Goal: Task Accomplishment & Management: Complete application form

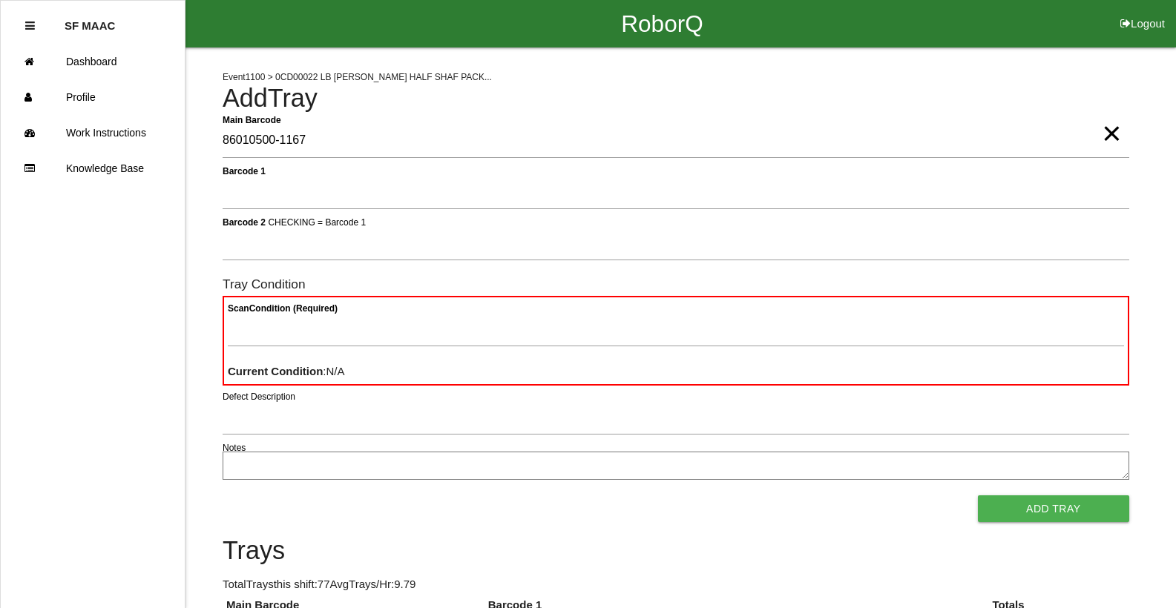
type Barcode "86010500-1167"
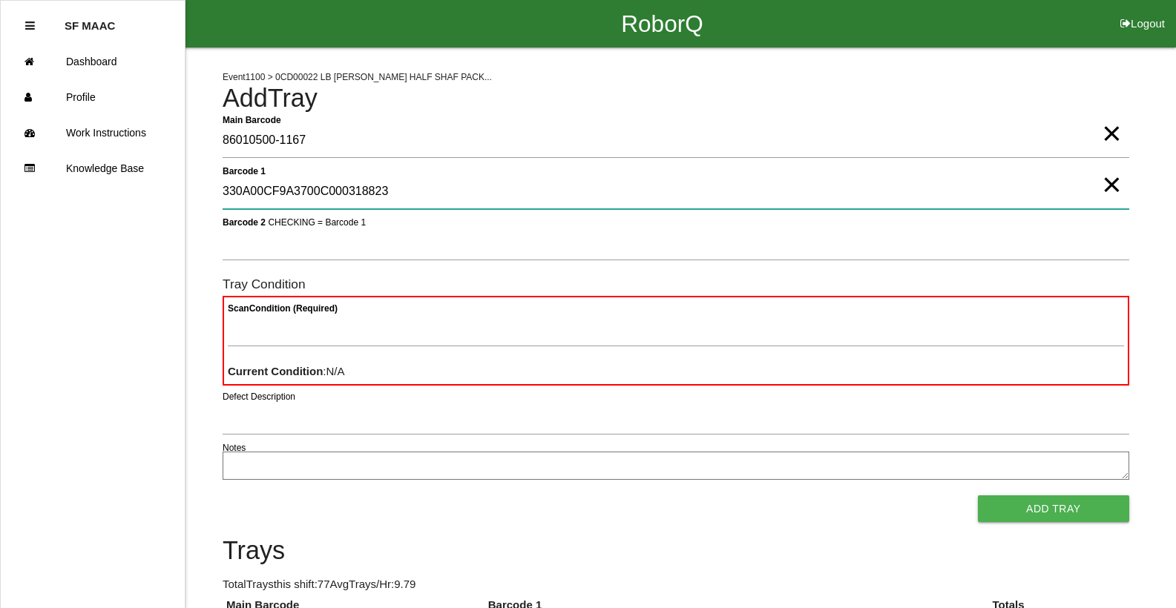
type 1 "330A00CF9A3700C000318823"
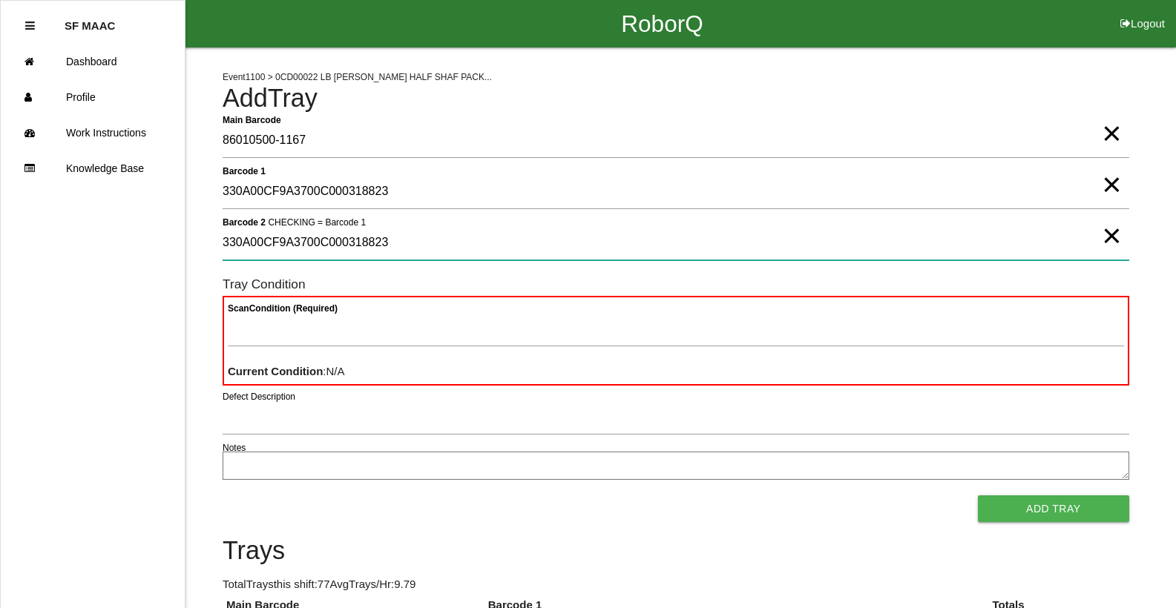
type 2 "330A00CF9A3700C000318823"
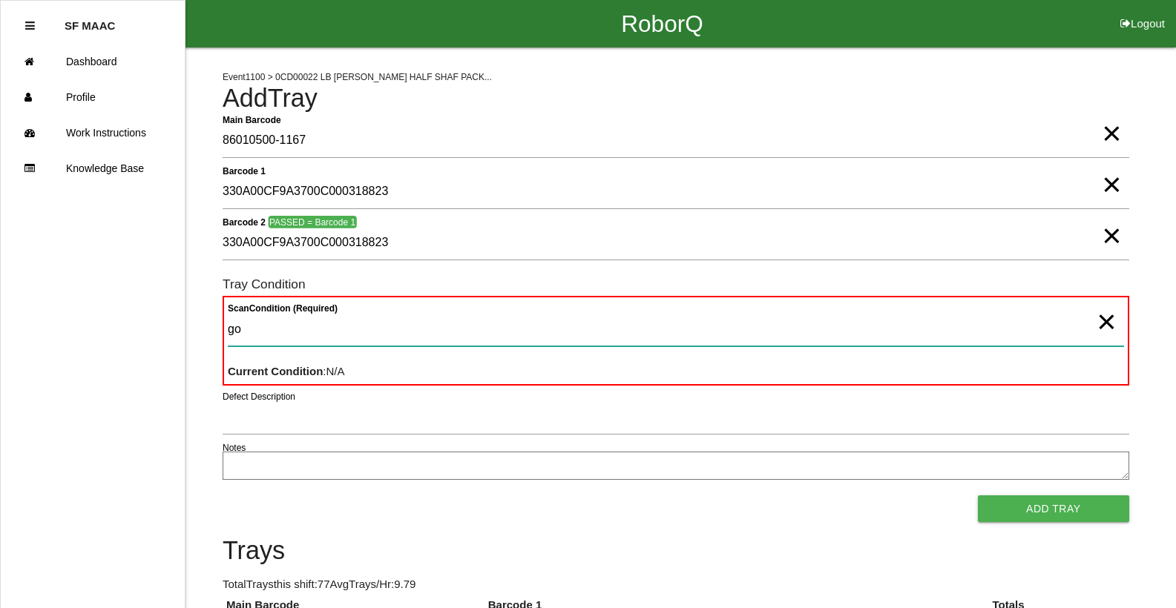
type Condition "goo"
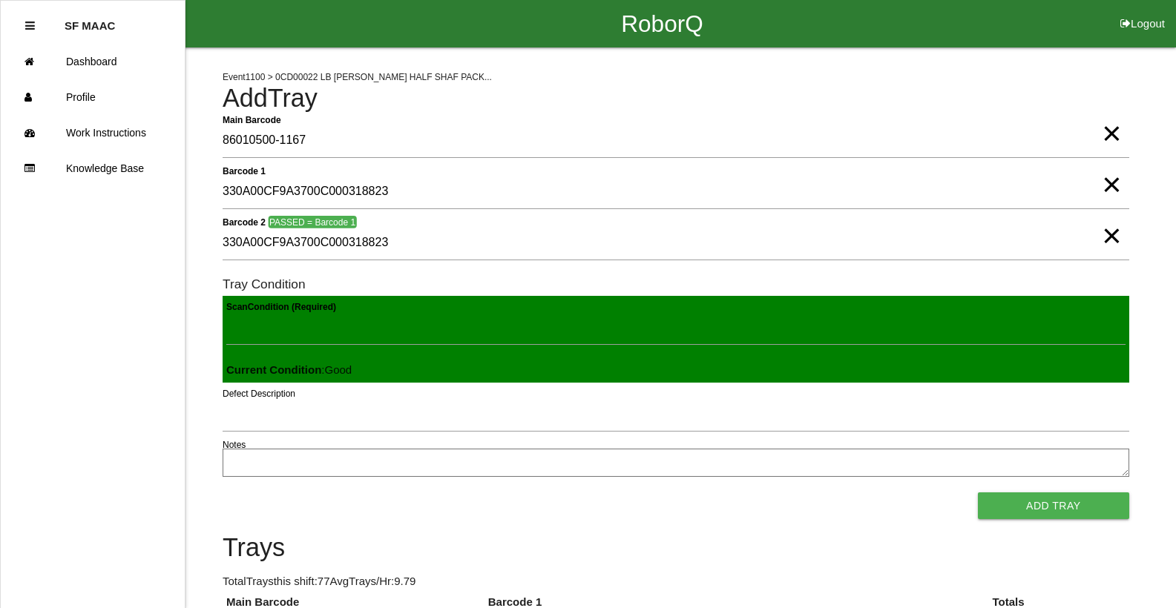
click button "Add Tray" at bounding box center [1053, 505] width 151 height 27
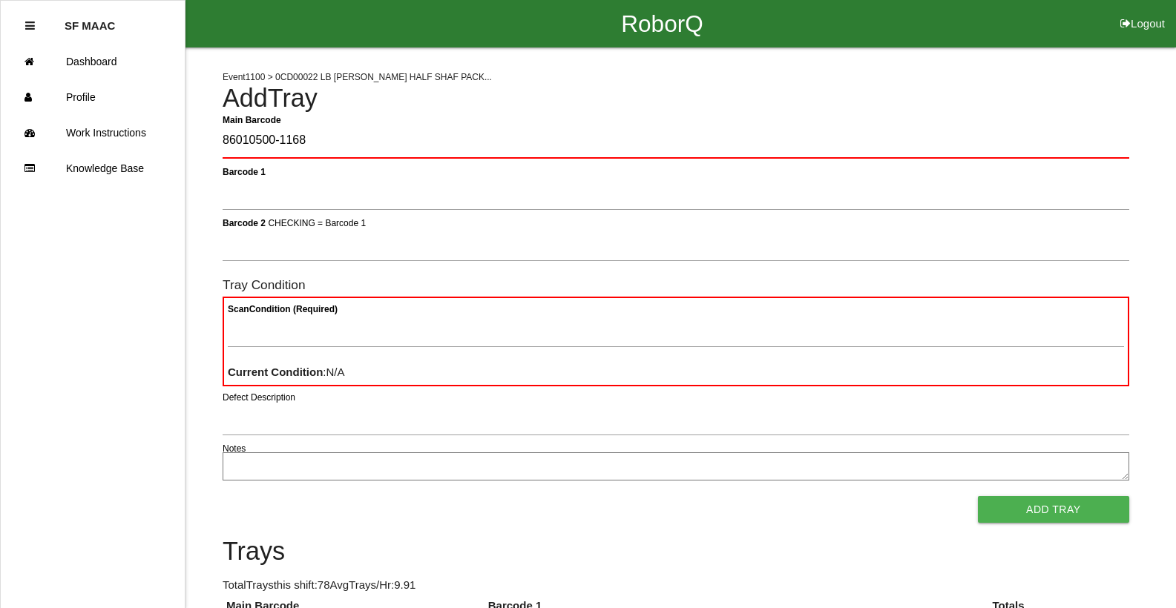
type Barcode "86010500-1168"
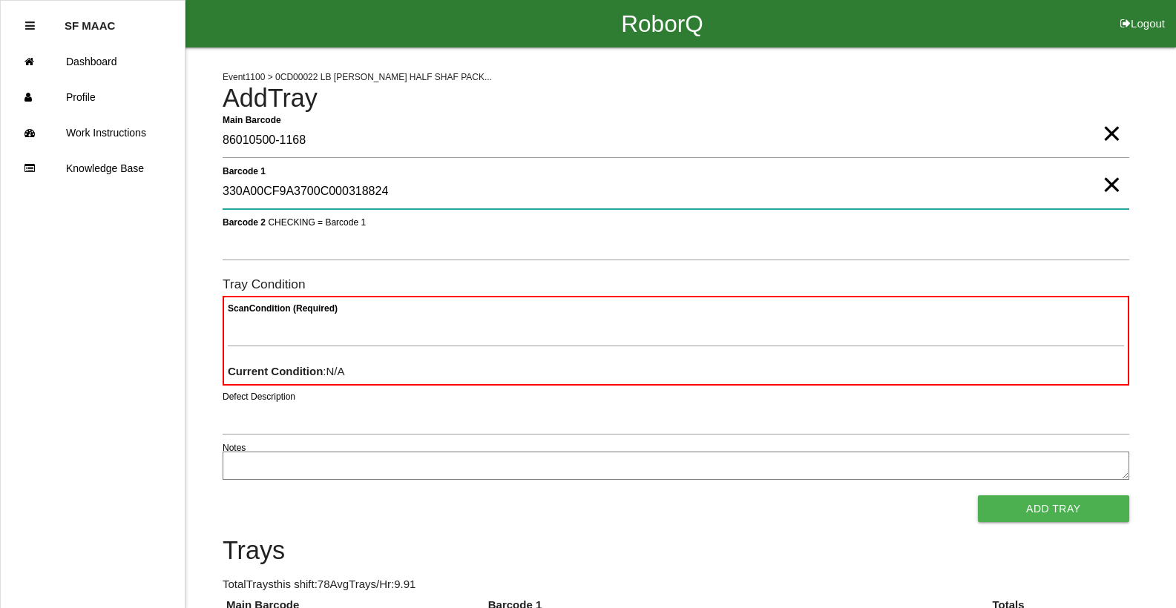
type 1 "330A00CF9A3700C000318824"
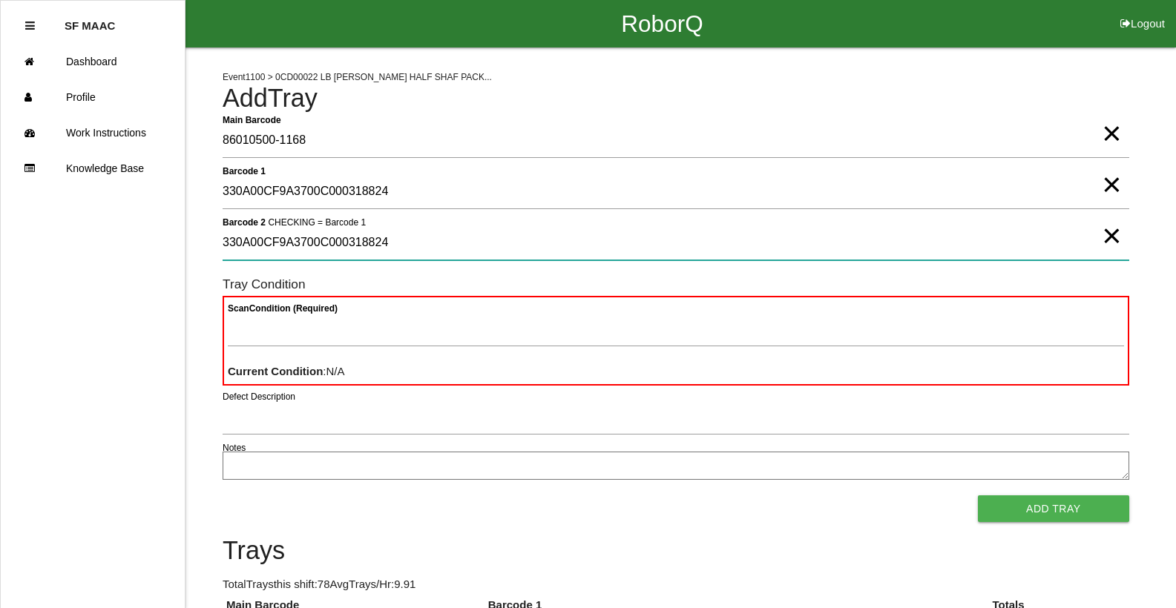
type 2 "330A00CF9A3700C000318824"
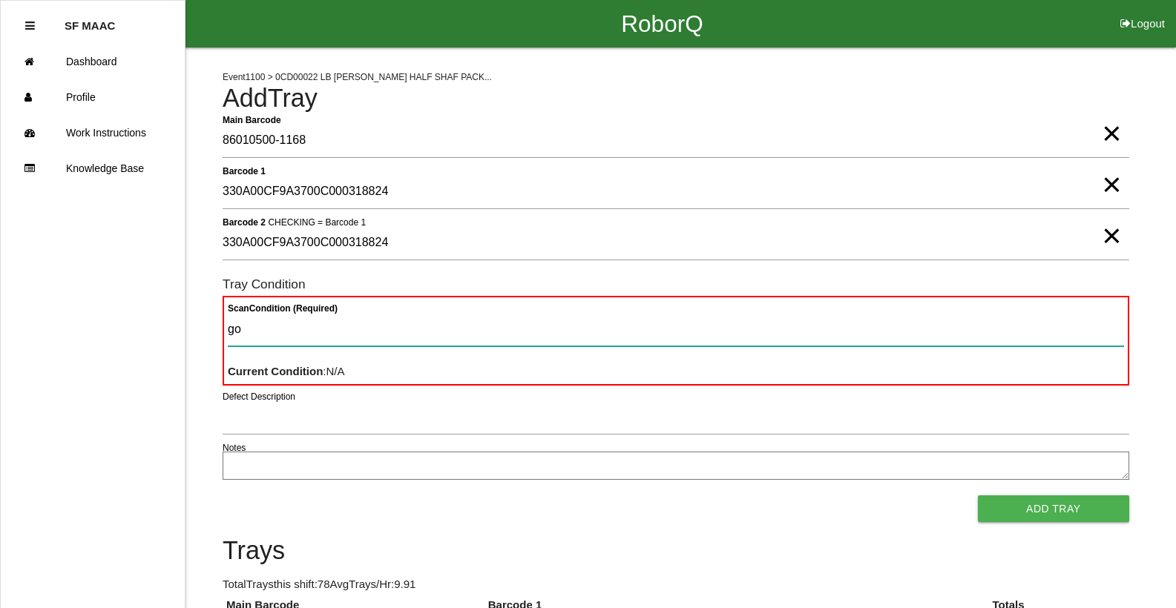
type Condition "goo"
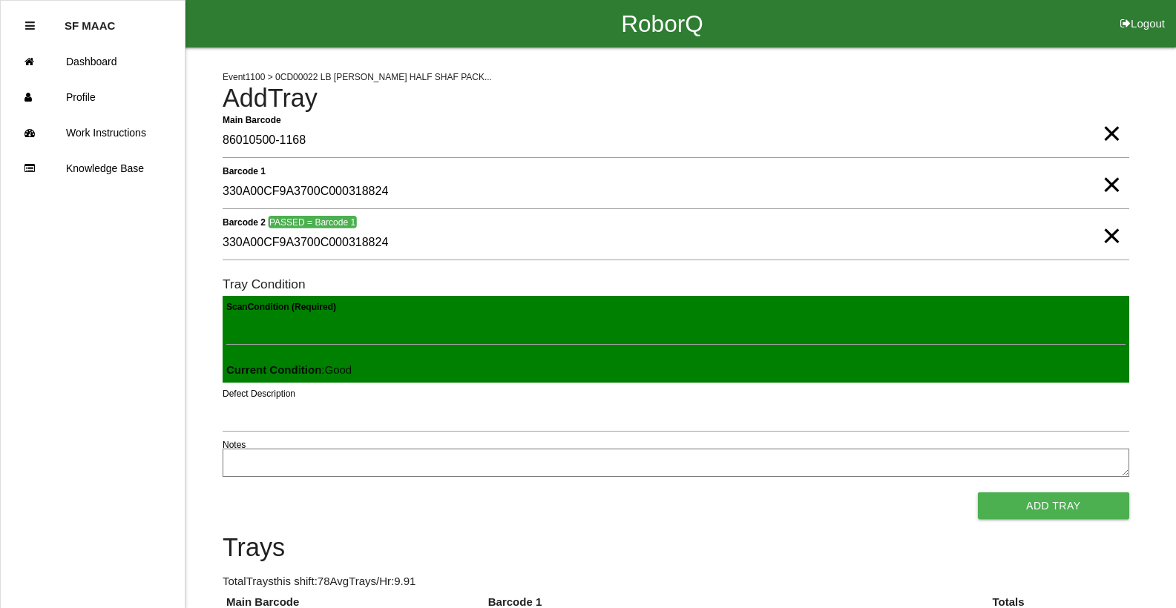
click button "Add Tray" at bounding box center [1053, 505] width 151 height 27
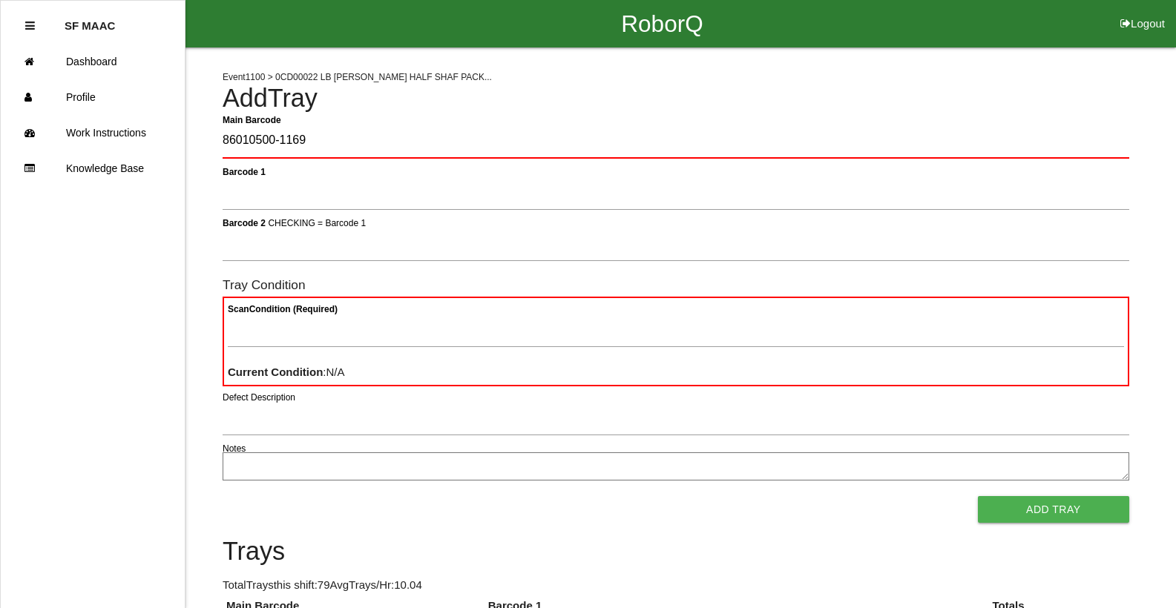
type Barcode "86010500-1169"
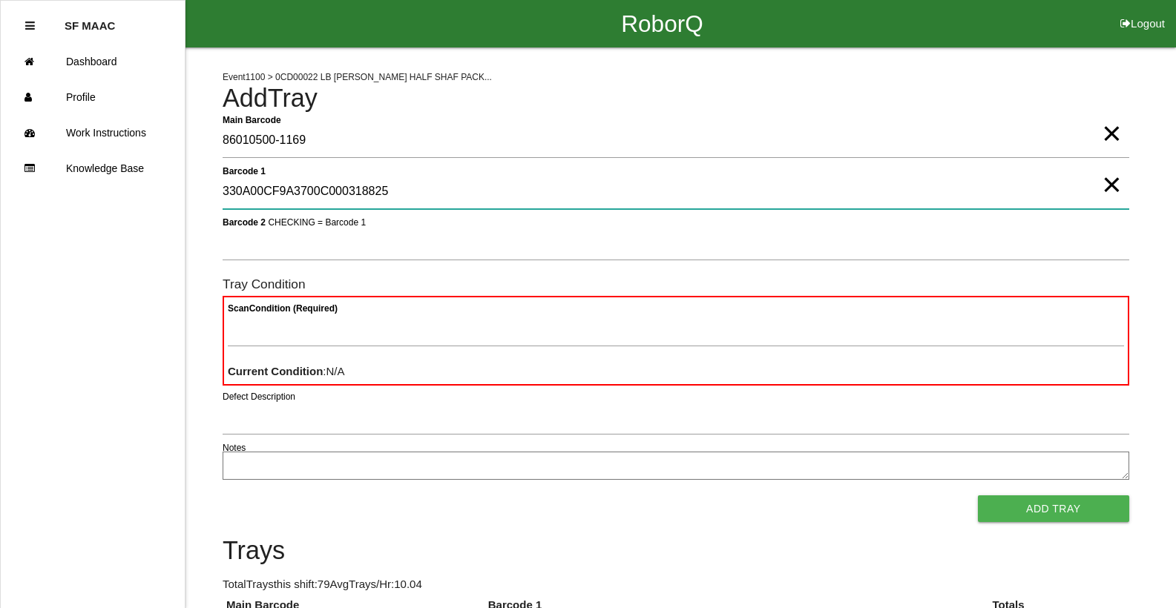
type 1 "330A00CF9A3700C000318825"
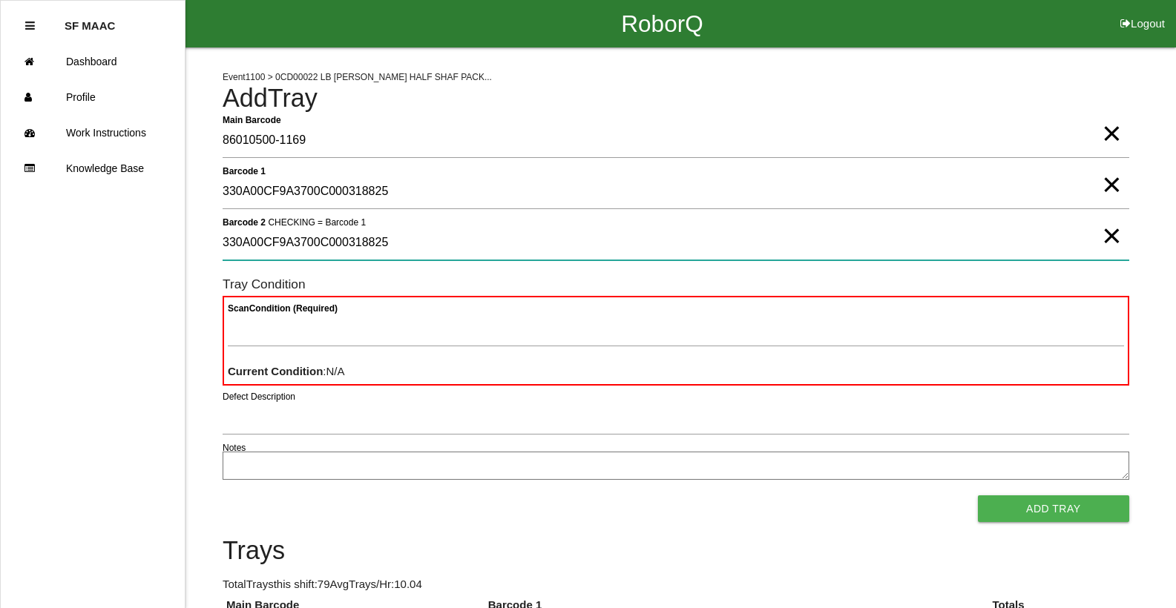
type 2 "330A00CF9A3700C000318825"
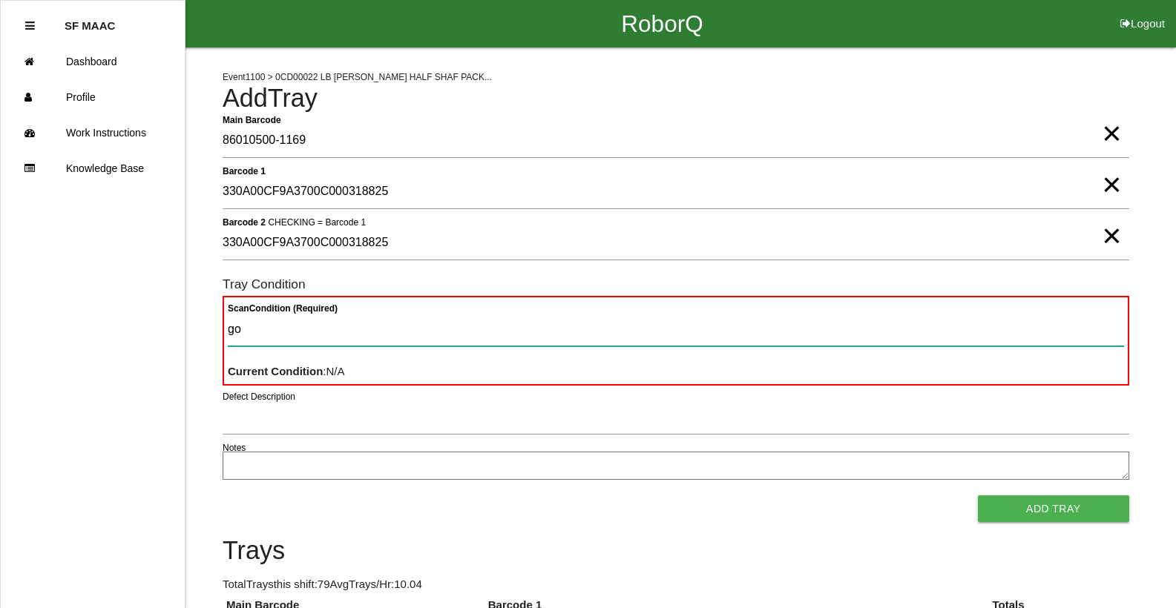
type Condition "goo"
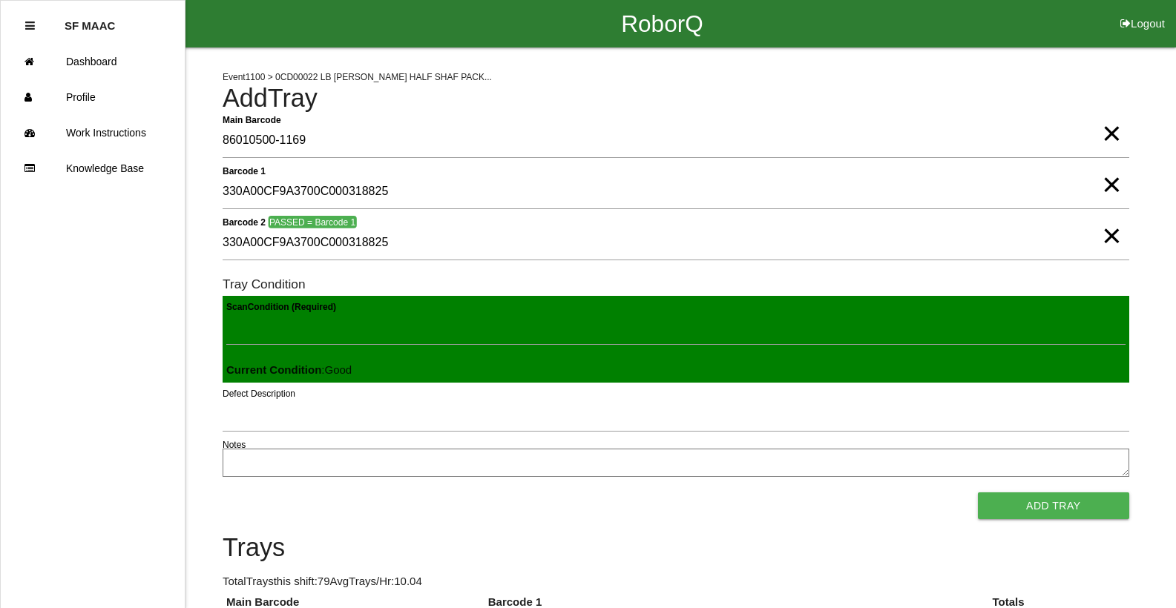
click at [978, 492] on button "Add Tray" at bounding box center [1053, 505] width 151 height 27
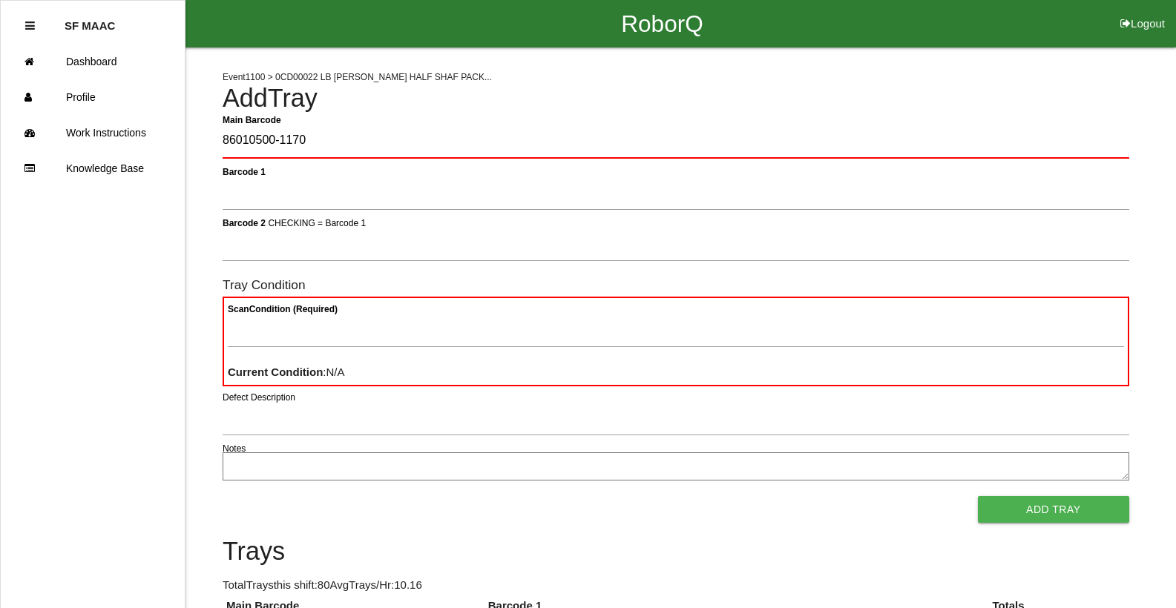
type Barcode "86010500-1170"
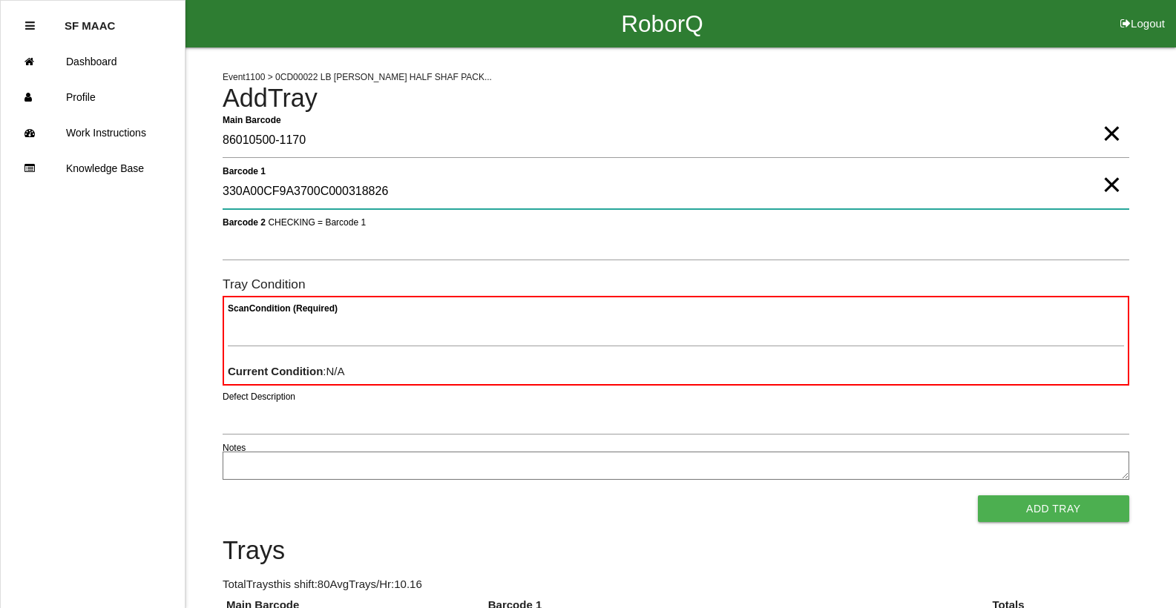
type 1 "330A00CF9A3700C000318826"
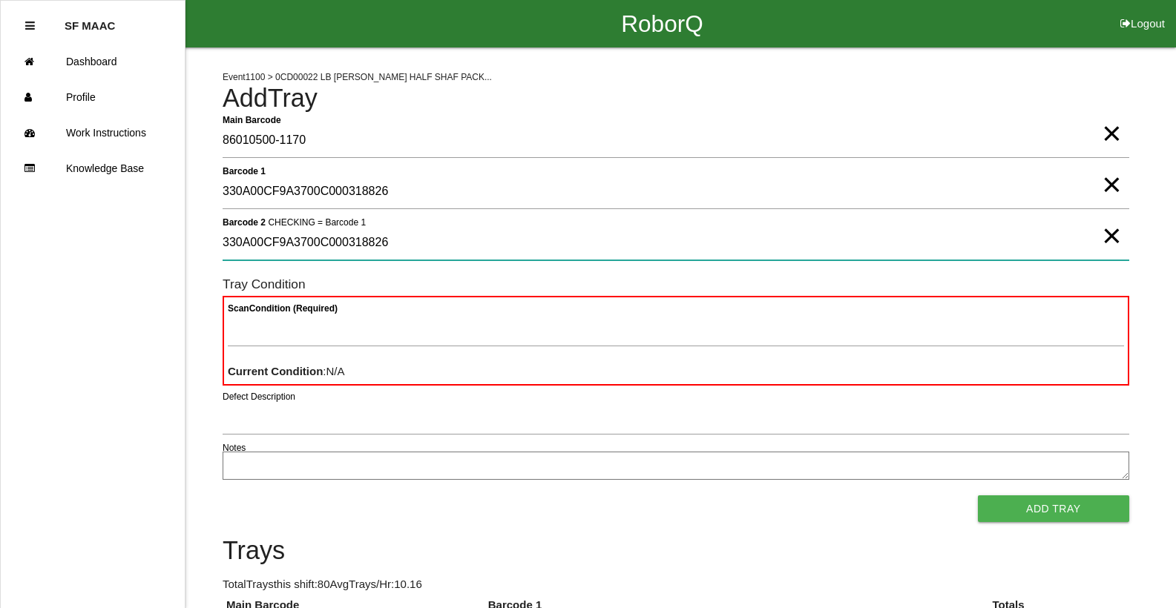
type 2 "330A00CF9A3700C000318826"
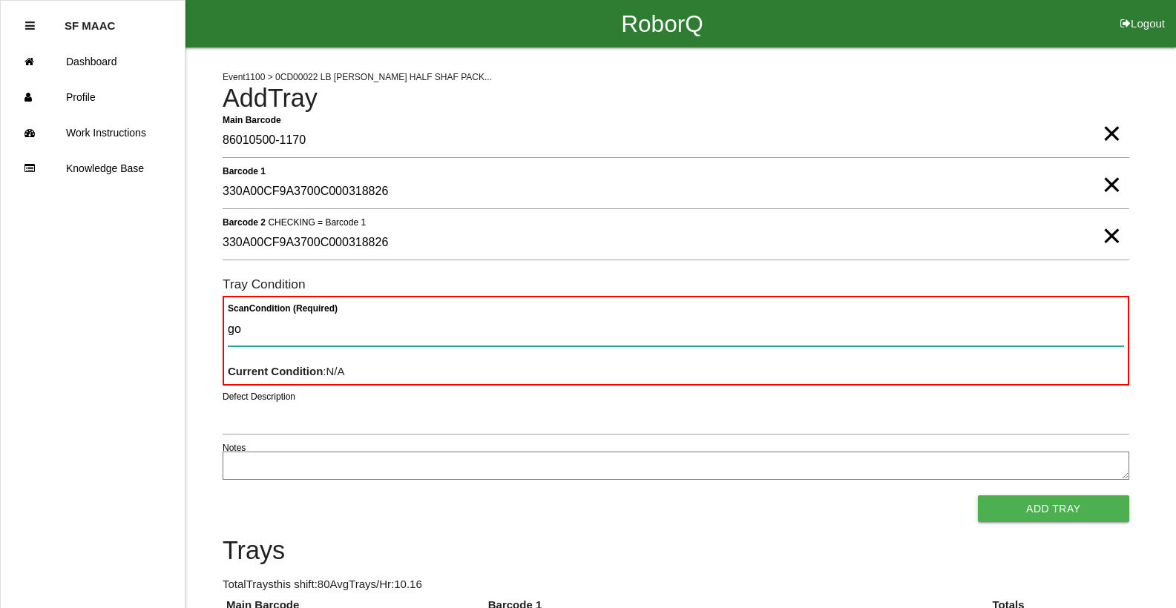
type Condition "goo"
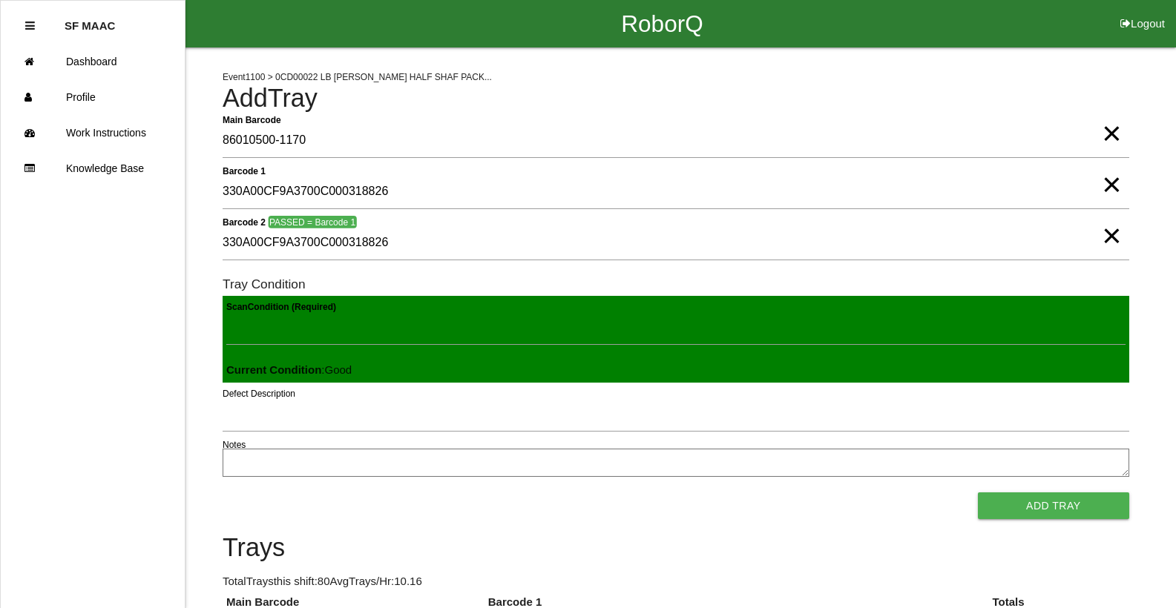
click button "Add Tray" at bounding box center [1053, 505] width 151 height 27
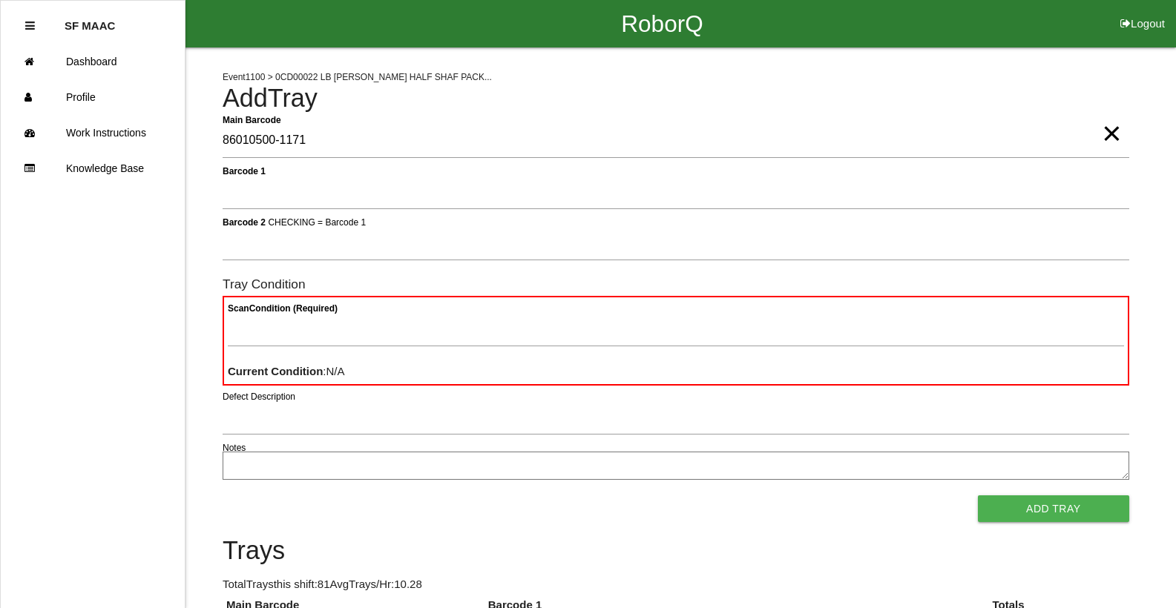
type Barcode "86010500-1171"
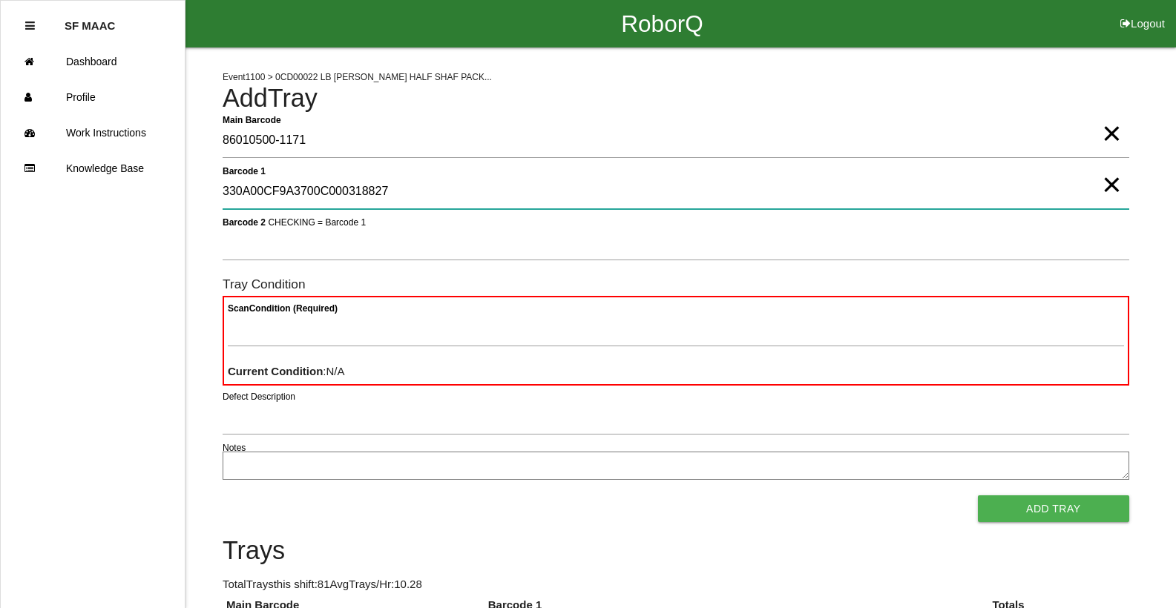
type 1 "330A00CF9A3700C000318827"
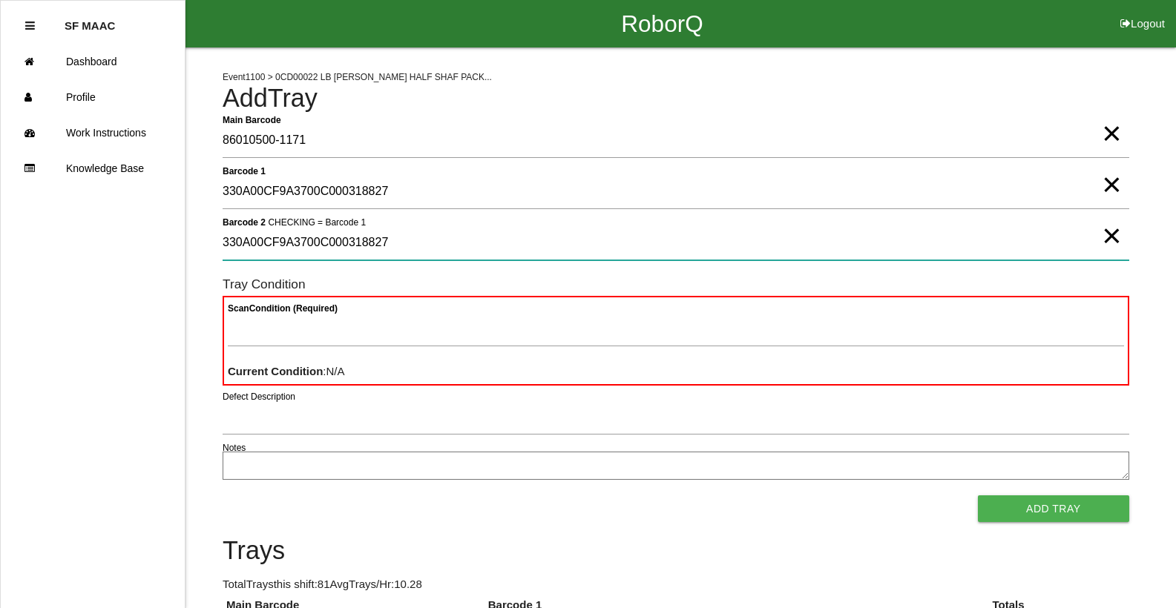
type 2 "330A00CF9A3700C000318827"
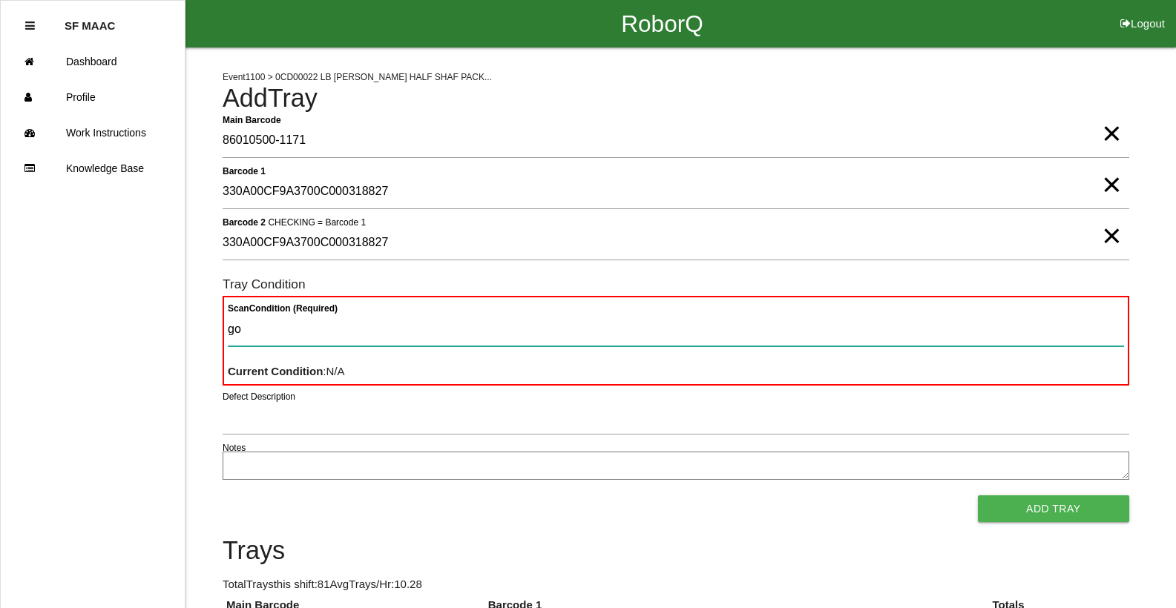
type Condition "goo"
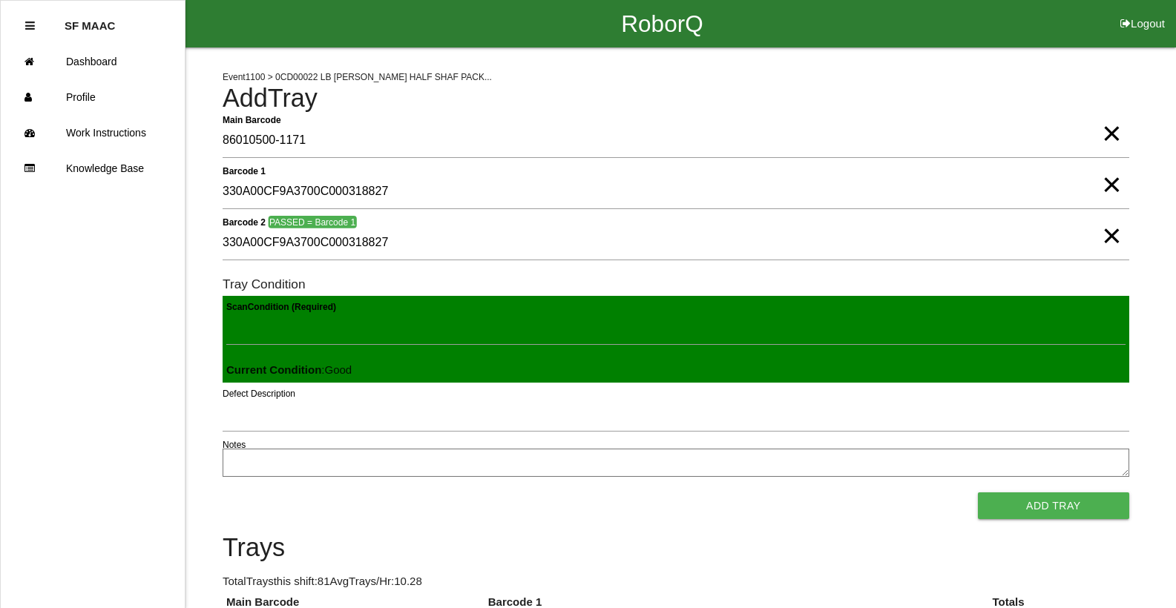
click at [978, 492] on button "Add Tray" at bounding box center [1053, 505] width 151 height 27
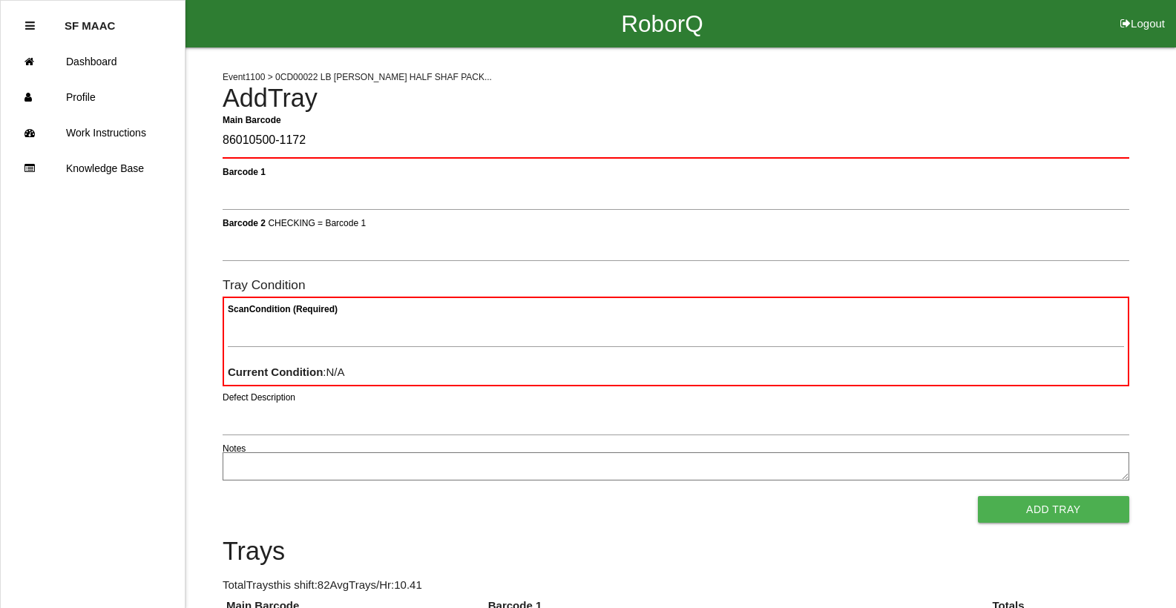
type Barcode "86010500-1172"
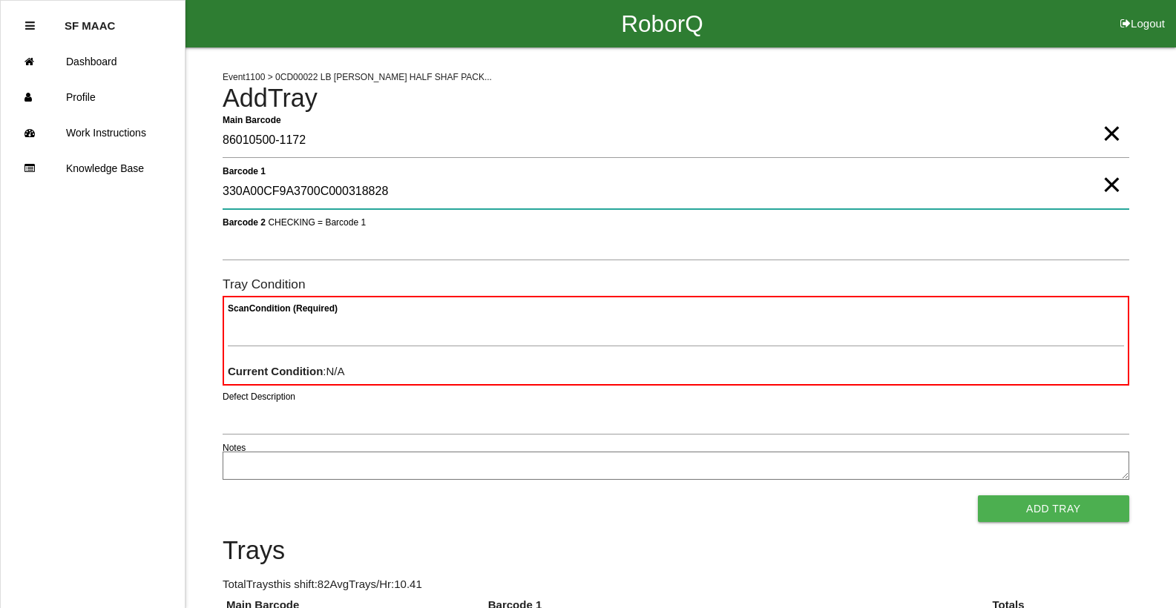
type 1 "330A00CF9A3700C000318828"
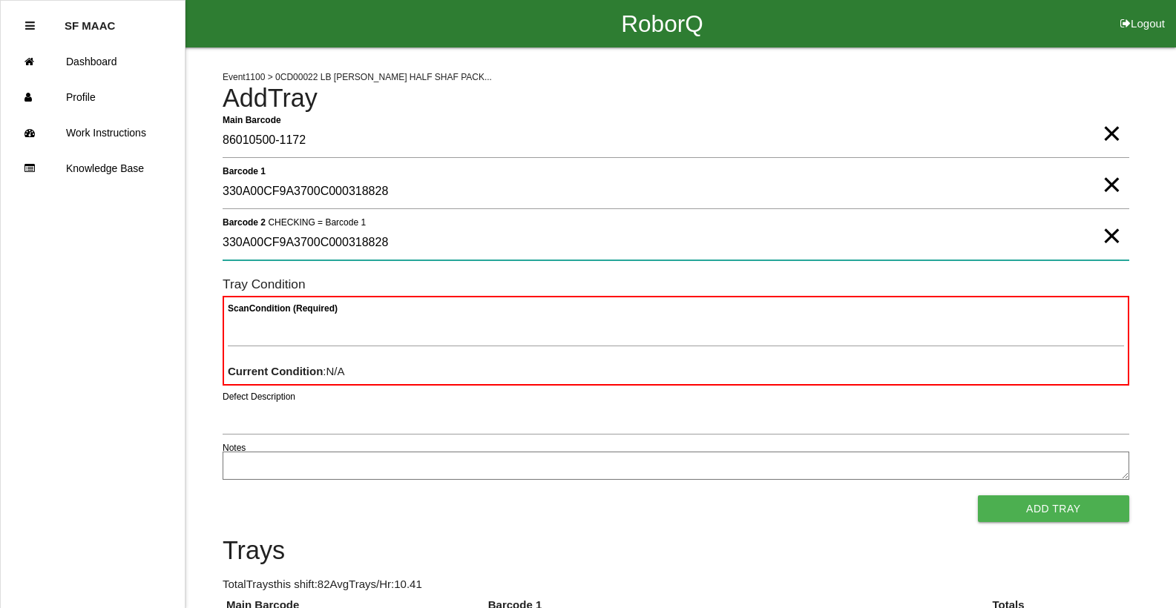
type 2 "330A00CF9A3700C000318828"
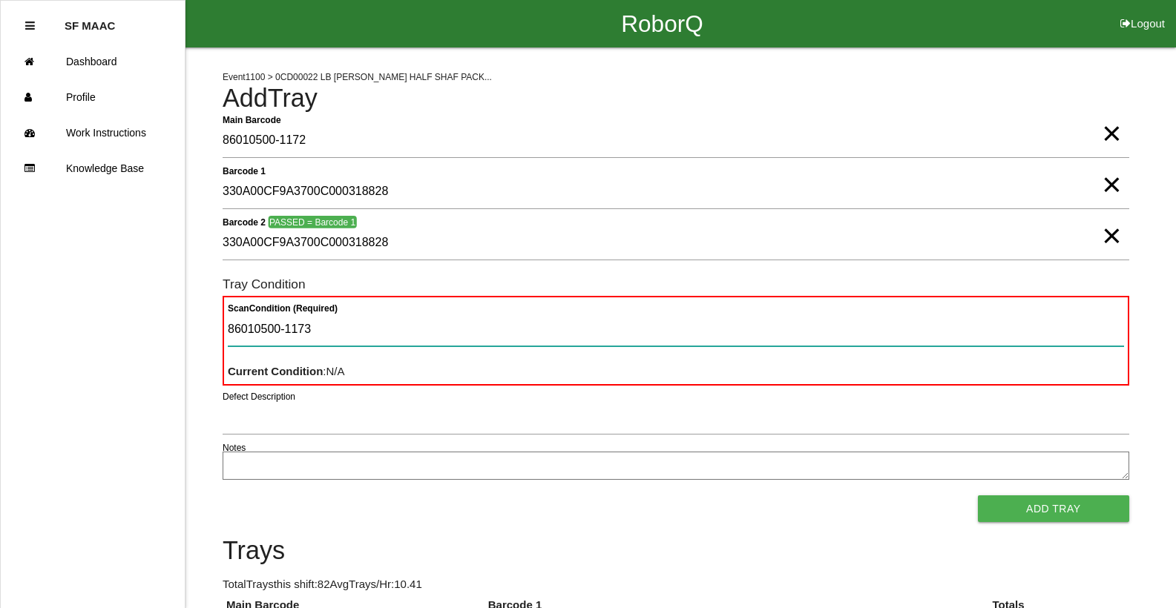
type Condition "86010500-1173"
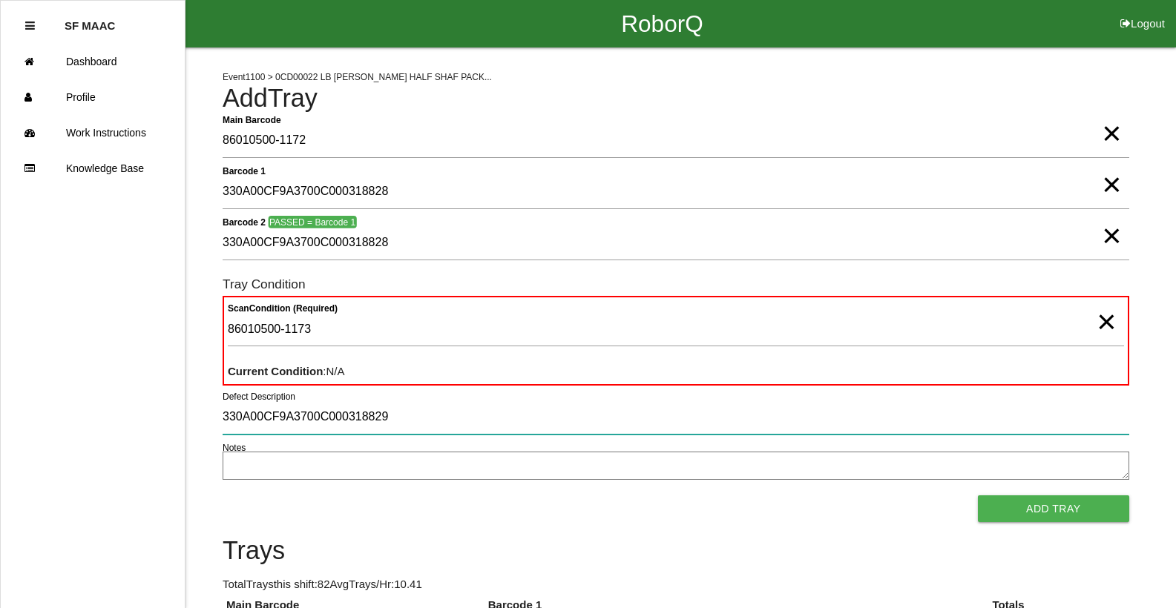
type input "330A00CF9A3700C000318829"
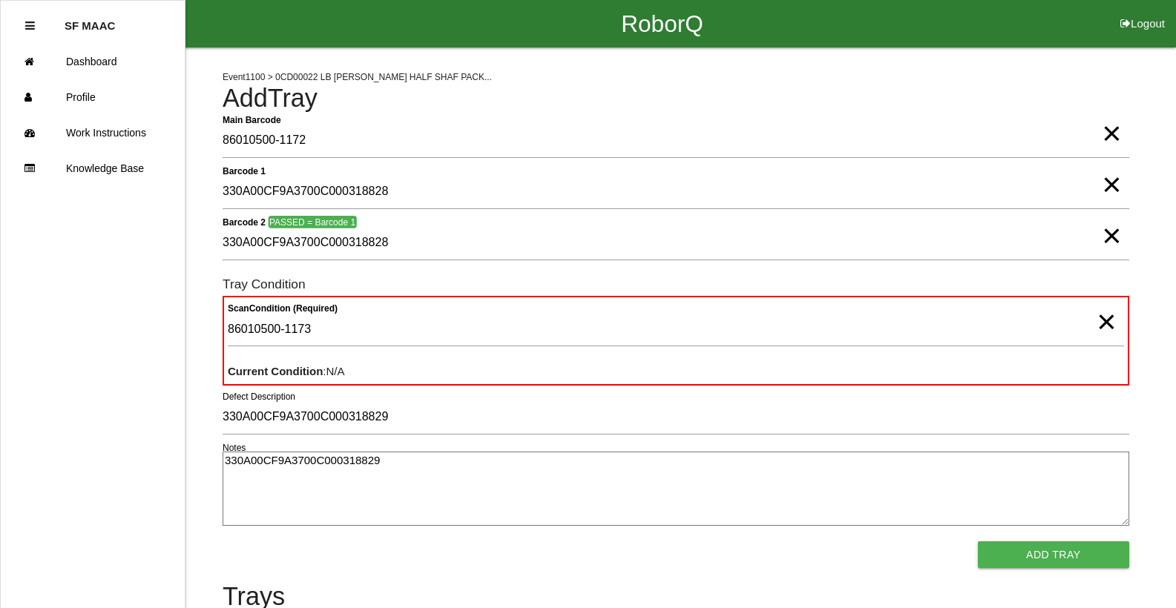
type textarea "330A00CF9A3700C000318829"
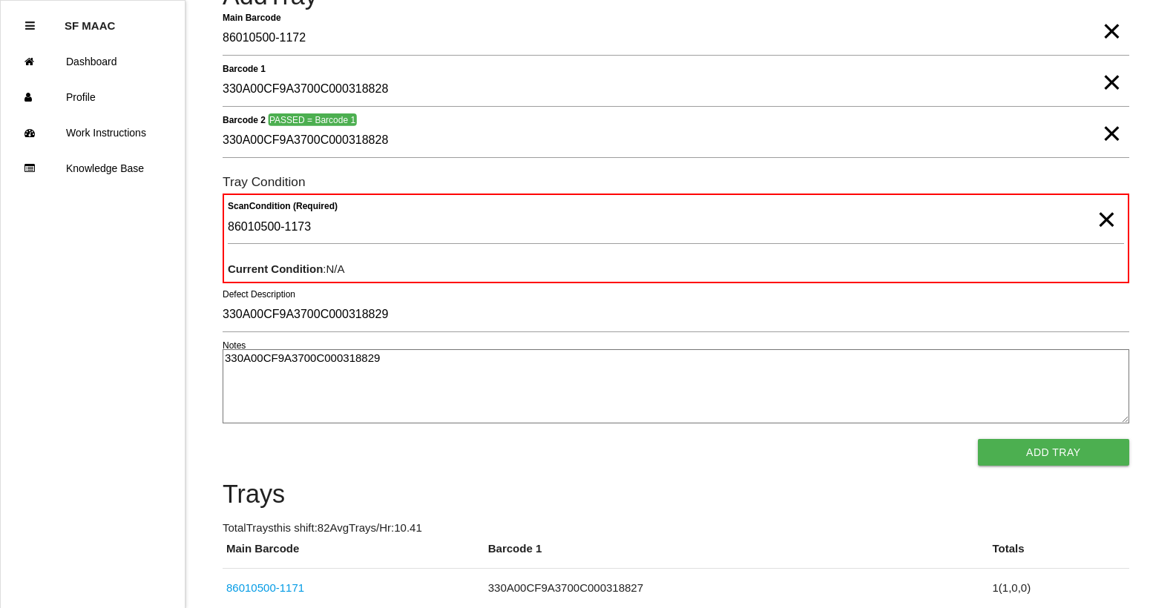
scroll to position [77, 0]
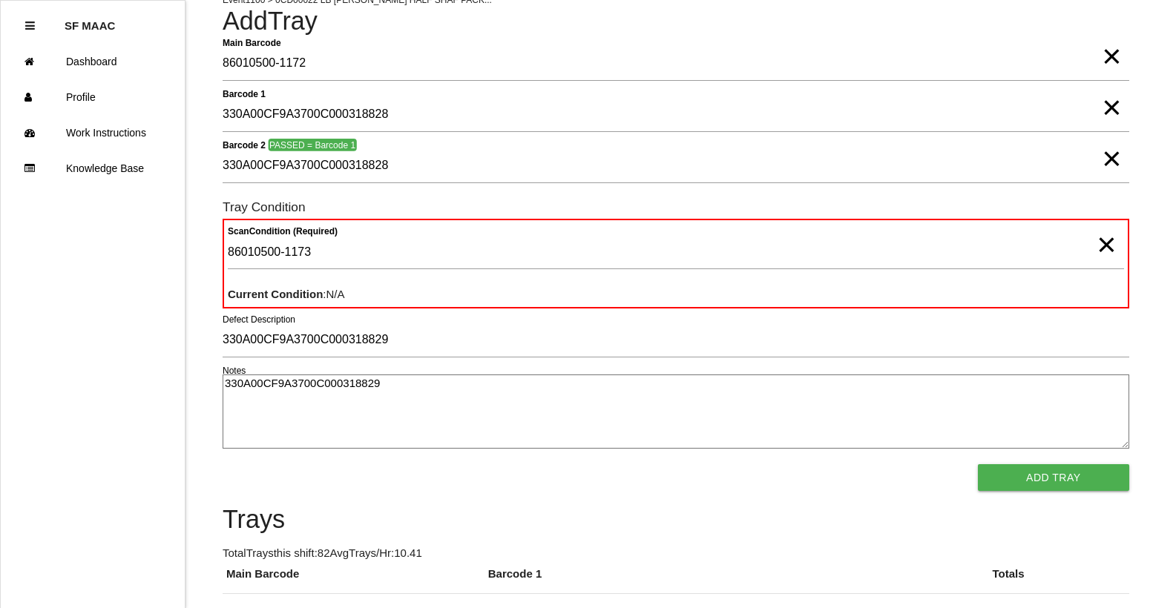
click at [1104, 56] on span "×" at bounding box center [1110, 42] width 19 height 30
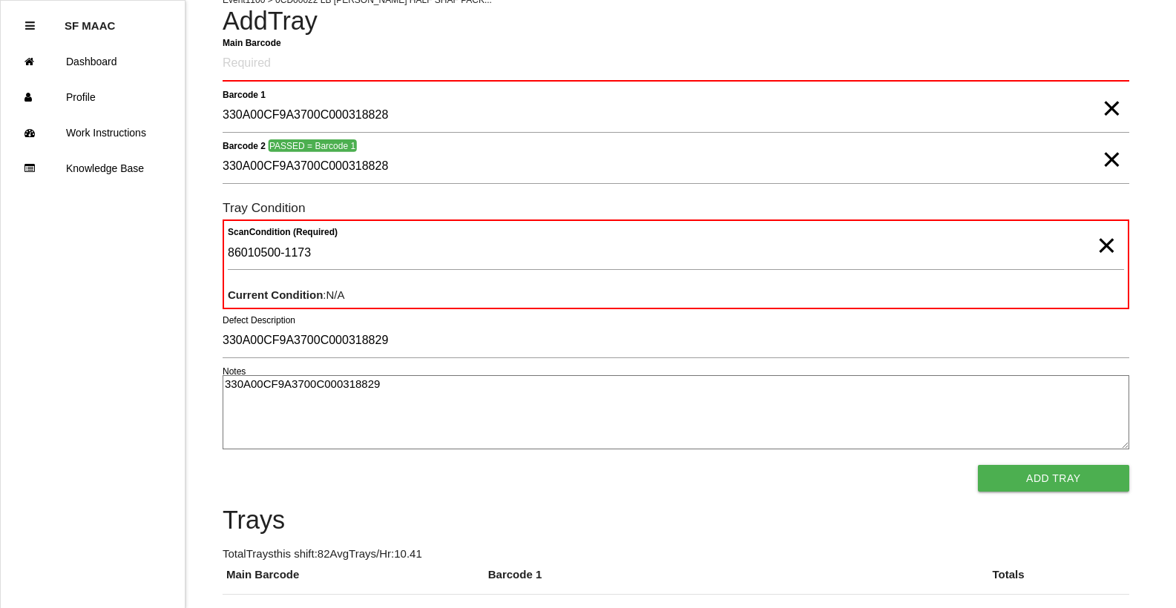
click at [1118, 107] on span "×" at bounding box center [1110, 94] width 19 height 30
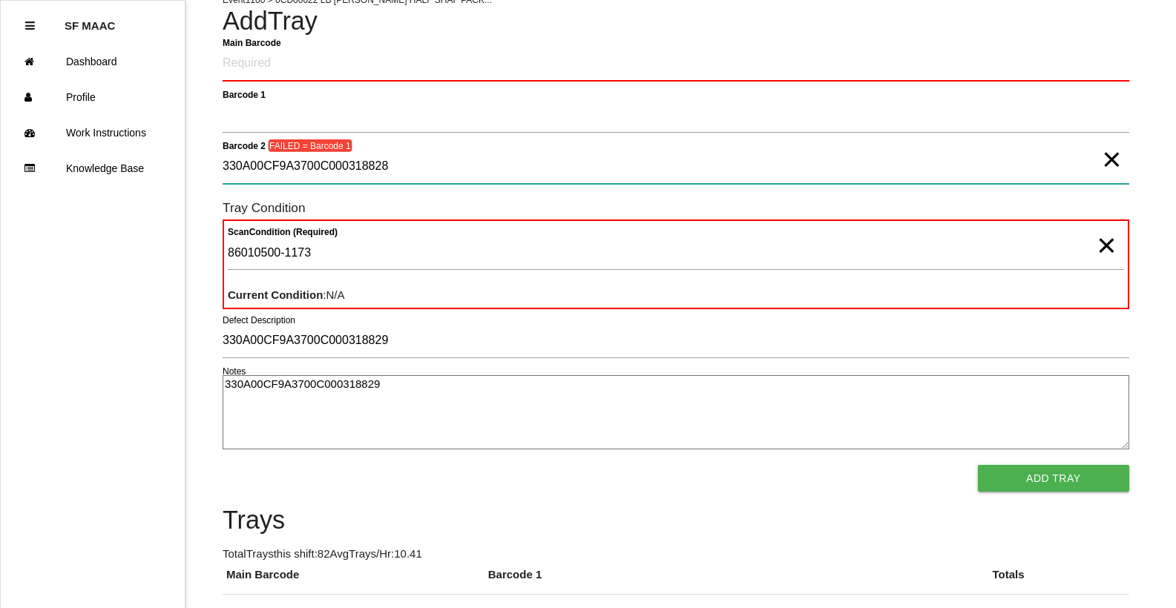
drag, startPoint x: 1128, startPoint y: 151, endPoint x: 1095, endPoint y: 165, distance: 36.2
click at [1112, 162] on div "Barcode 2 FAILED = Barcode 1 330A00CF9A3700C000318828 ×" at bounding box center [676, 170] width 906 height 40
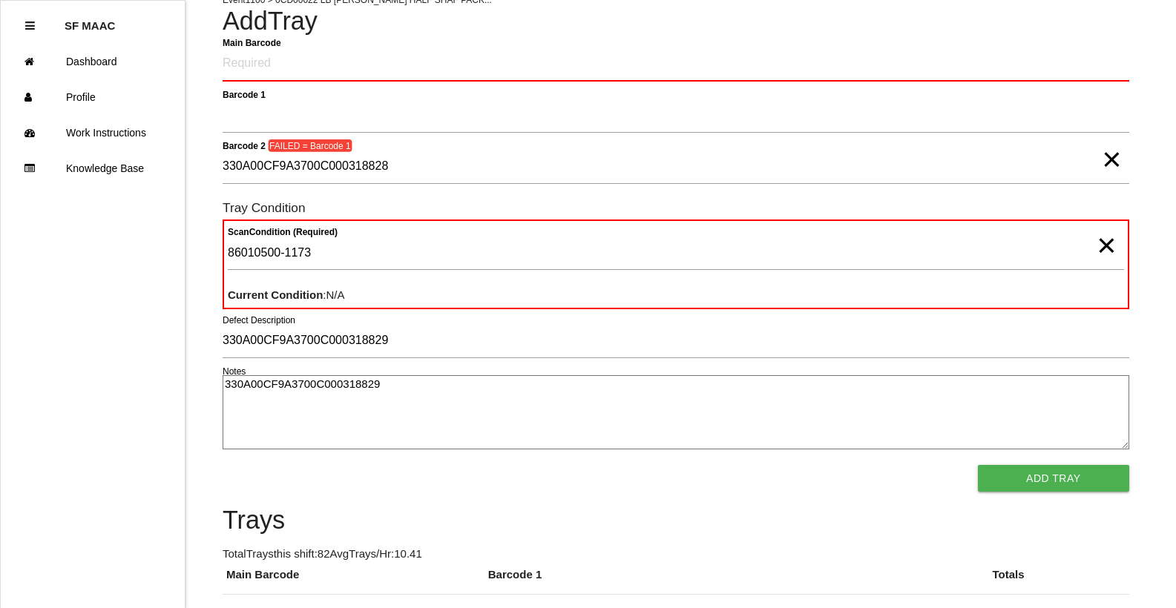
click at [1101, 159] on span "×" at bounding box center [1110, 145] width 19 height 30
click at [1102, 245] on span "×" at bounding box center [1105, 231] width 19 height 30
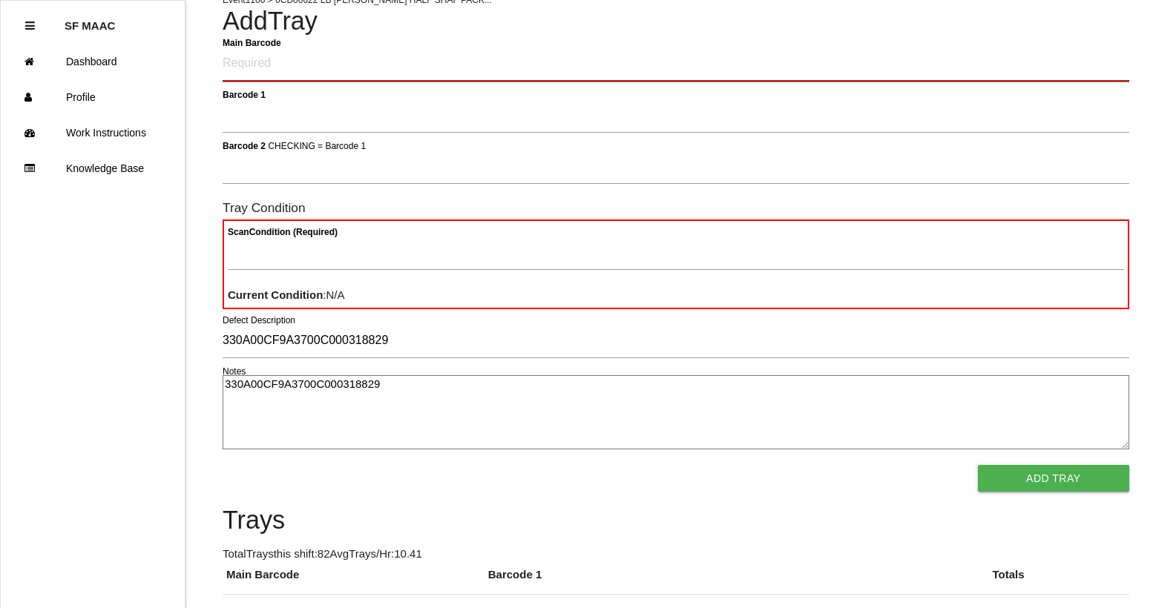
click at [1122, 72] on Barcode "Main Barcode" at bounding box center [676, 64] width 906 height 35
type Barcode "86010500-1173"
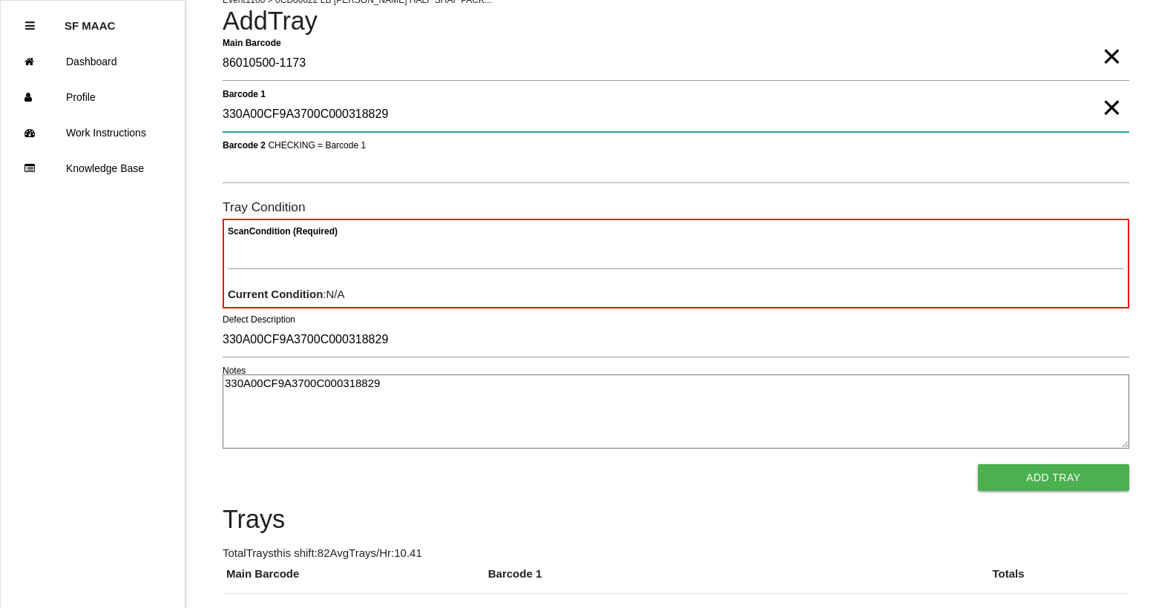
type 1 "330A00CF9A3700C000318829"
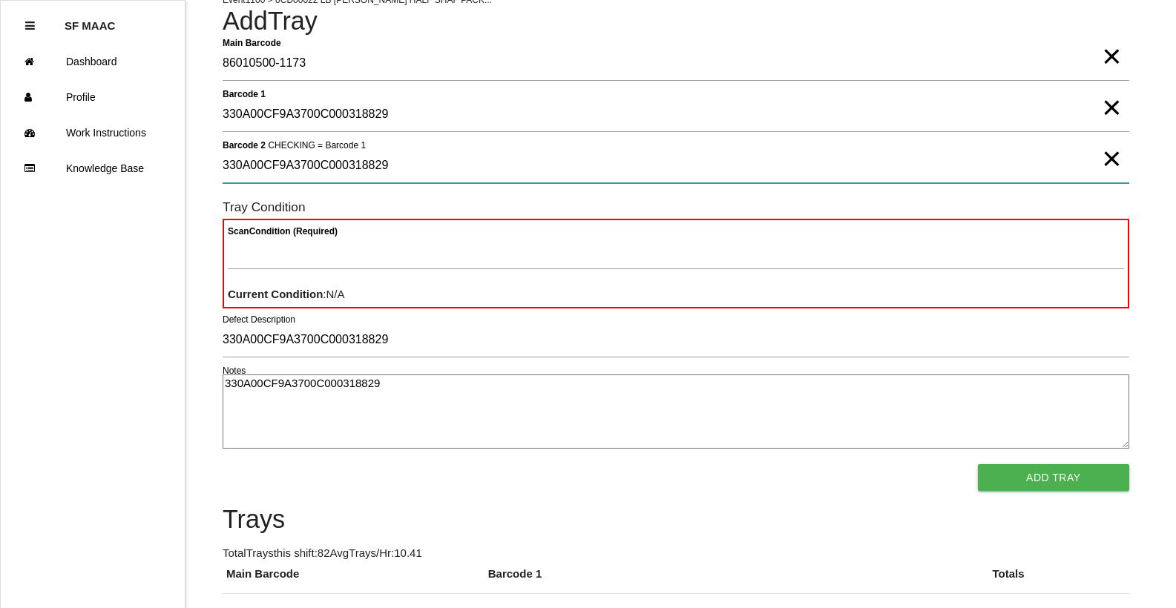
type 2 "330A00CF9A3700C000318829"
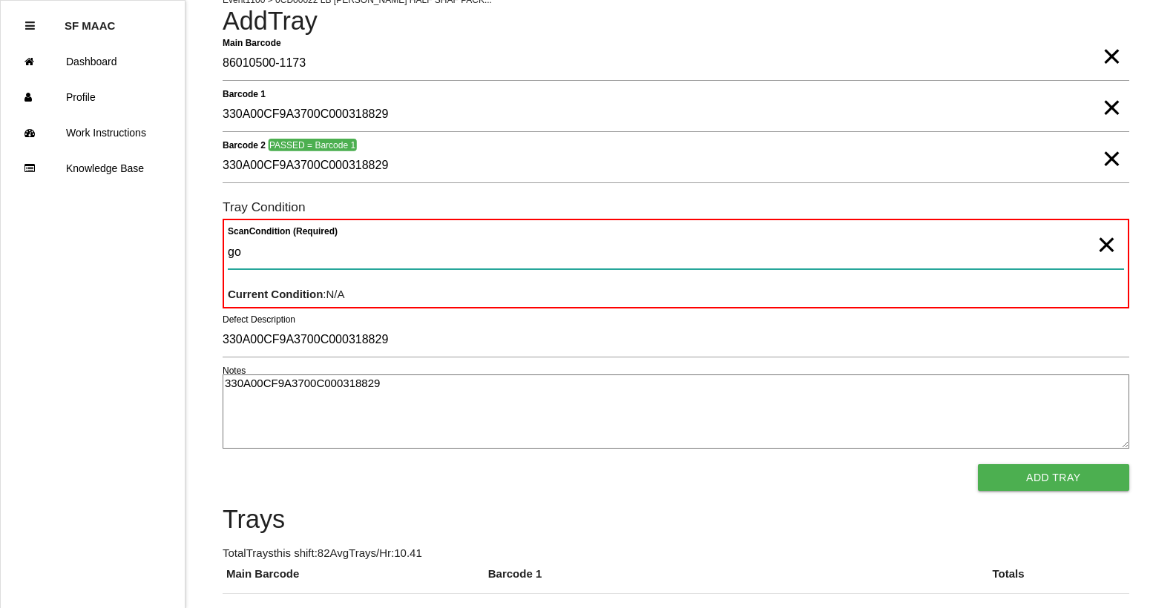
type Condition "goo"
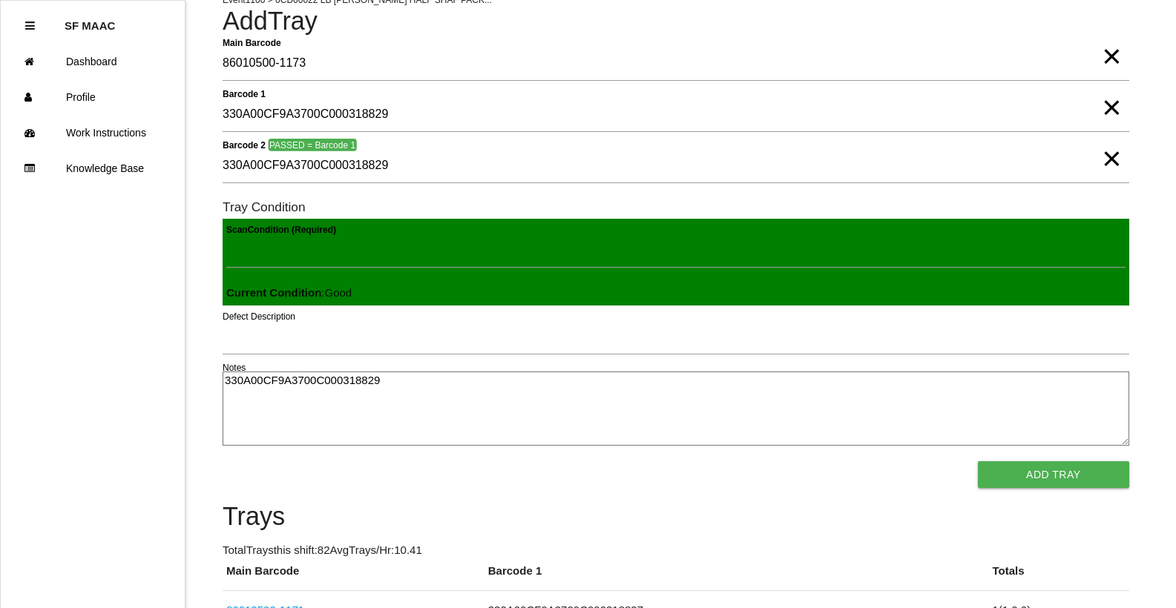
click at [978, 461] on button "Add Tray" at bounding box center [1053, 474] width 151 height 27
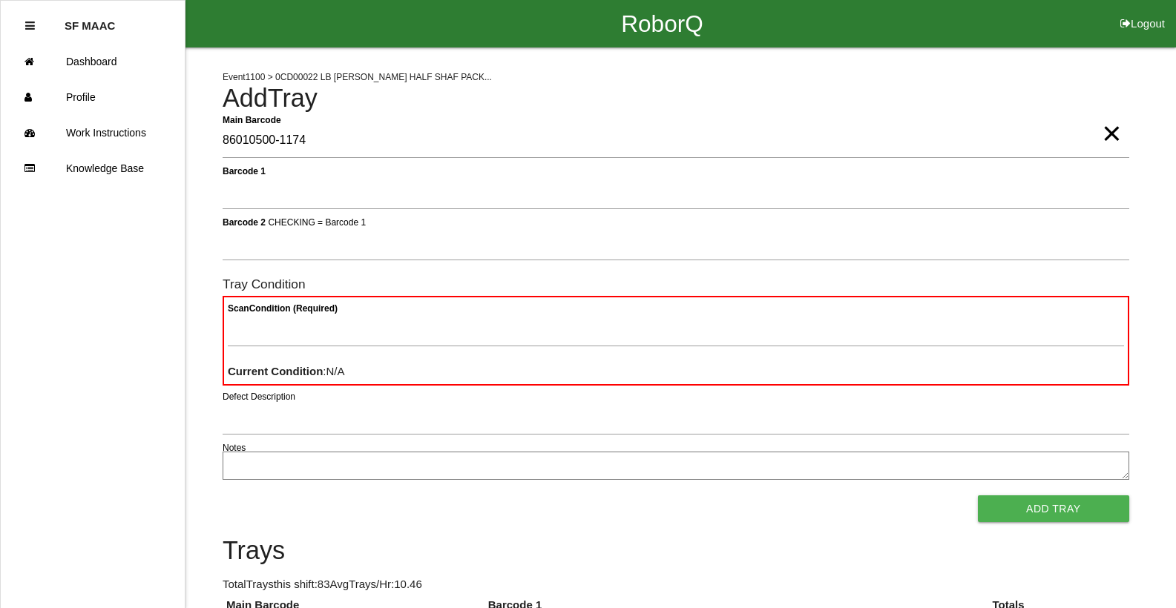
type Barcode "86010500-1174"
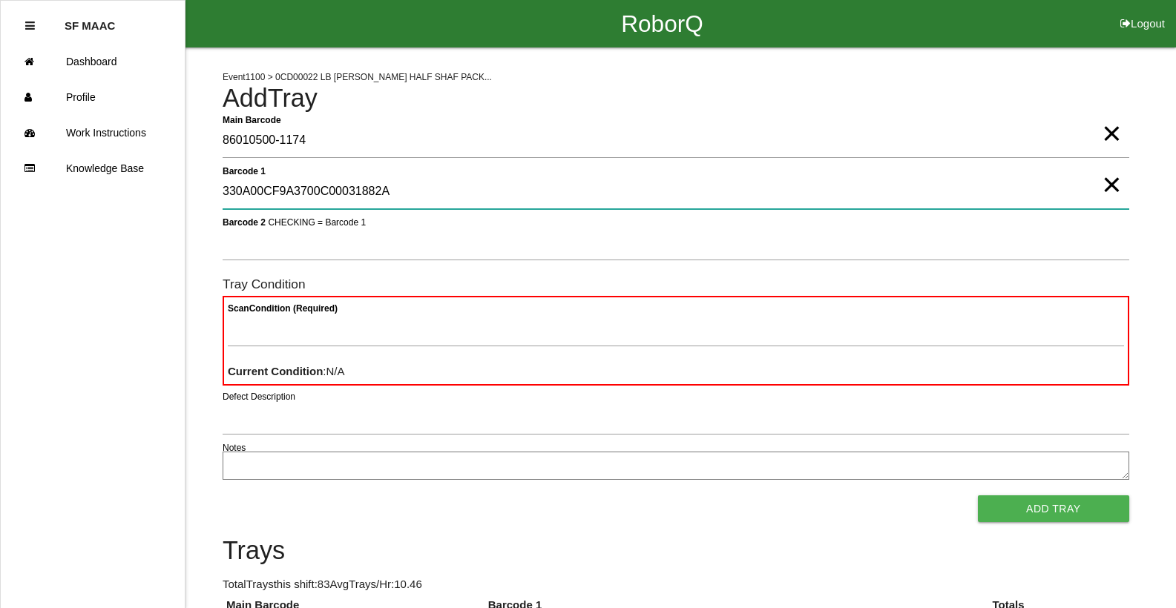
type 1 "330A00CF9A3700C00031882A"
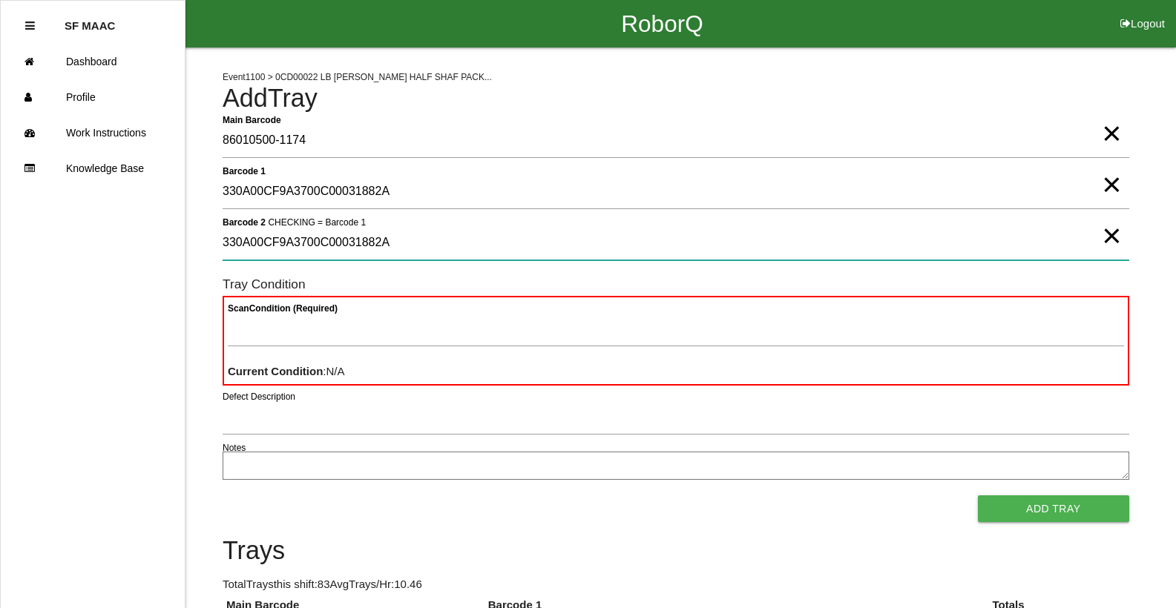
type 2 "330A00CF9A3700C00031882A"
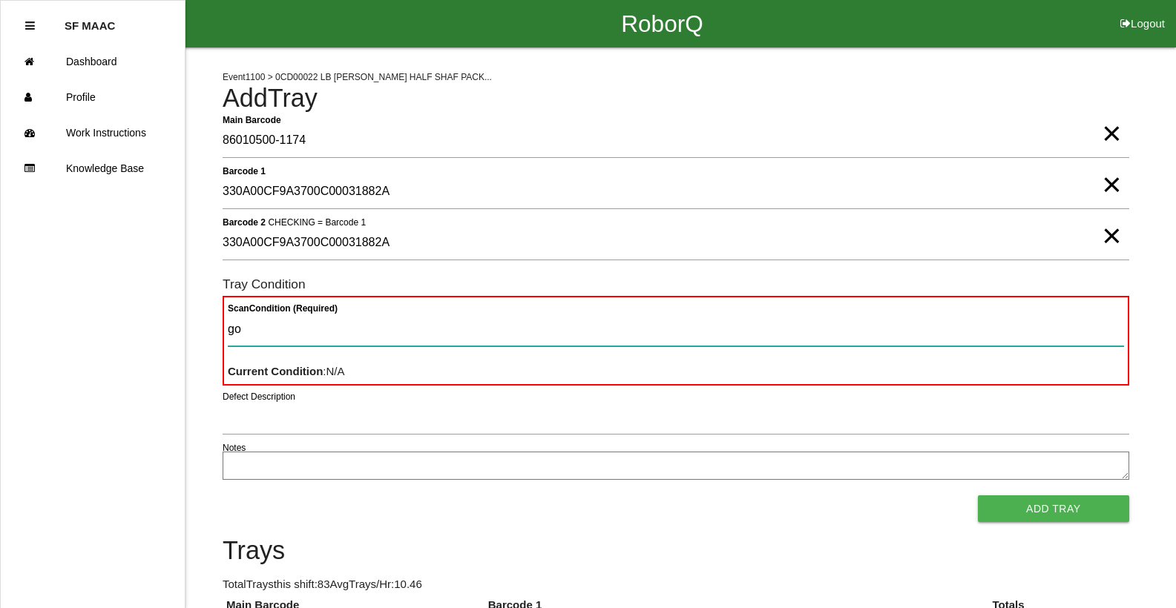
type Condition "goo"
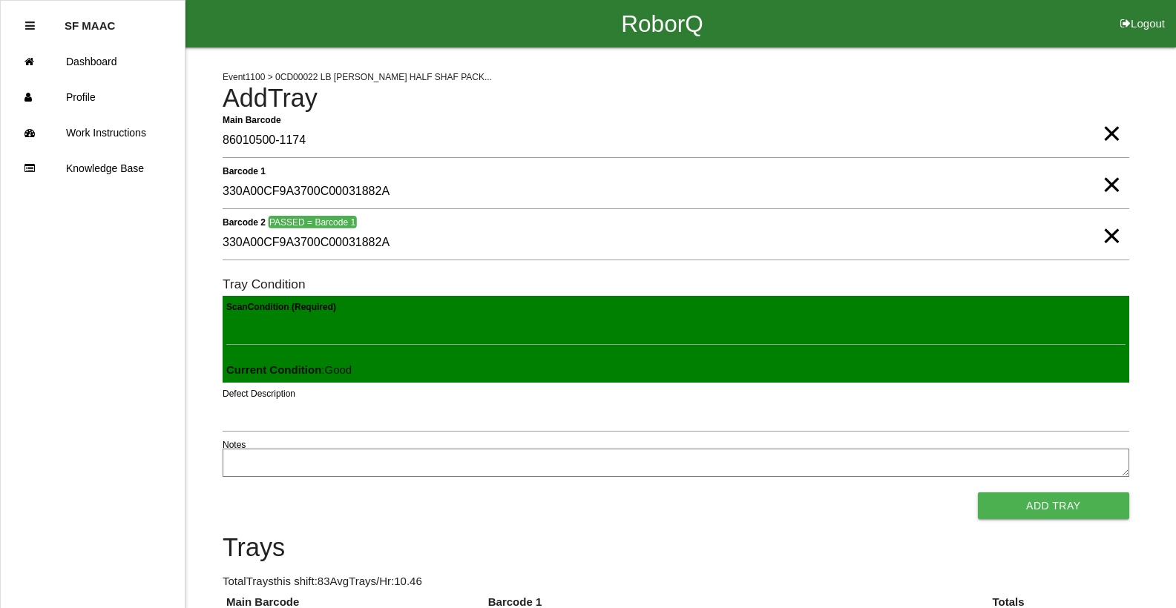
click at [978, 492] on button "Add Tray" at bounding box center [1053, 505] width 151 height 27
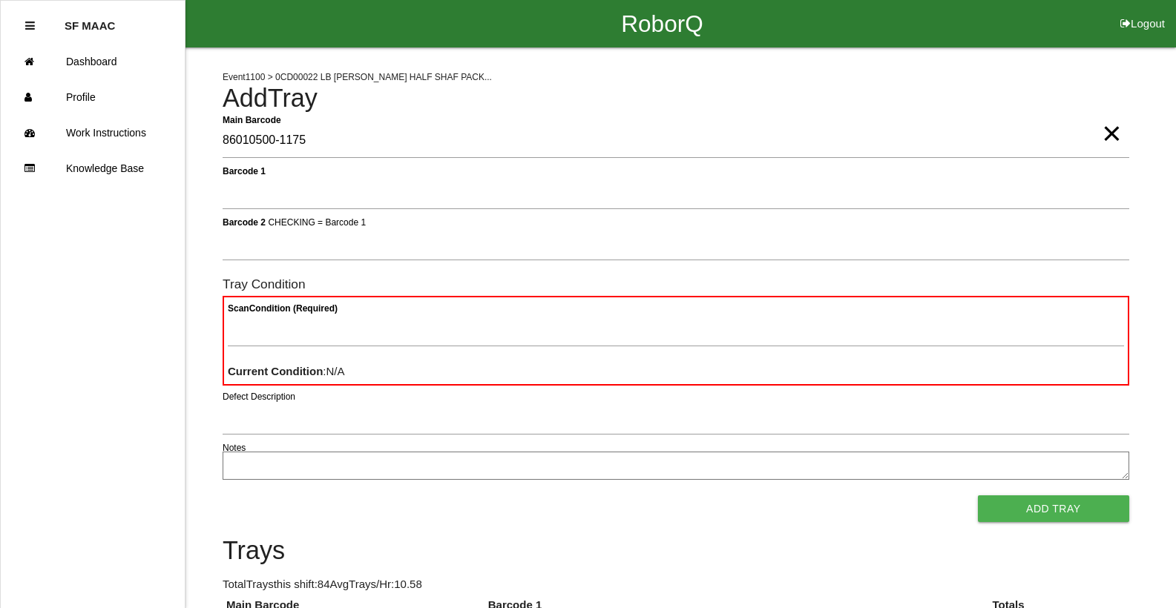
type Barcode "86010500-1175"
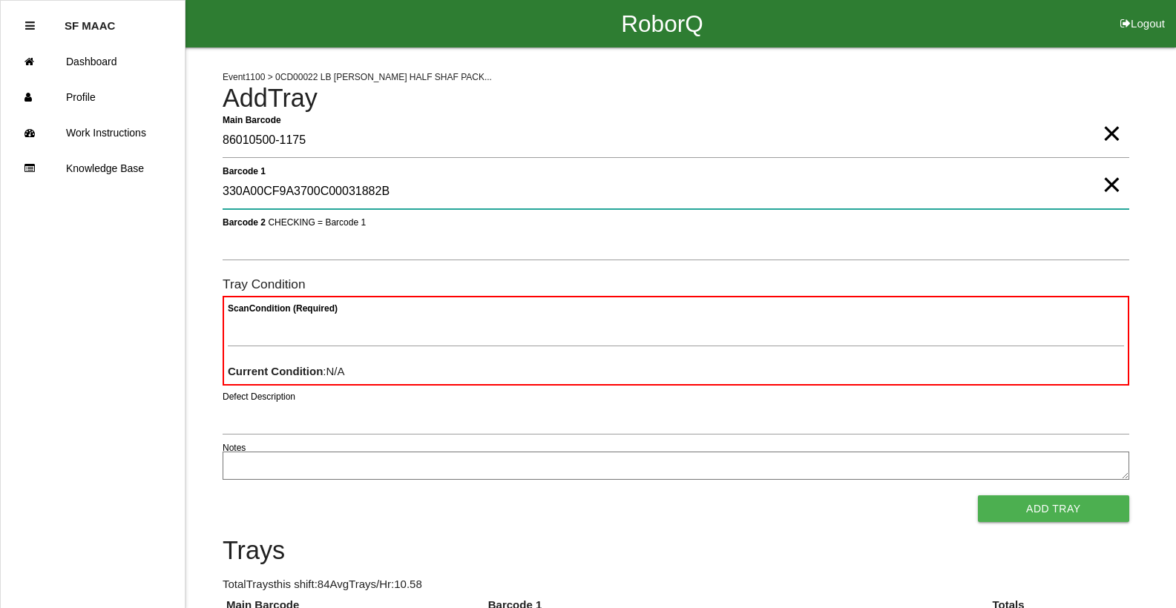
type 1 "330A00CF9A3700C00031882B"
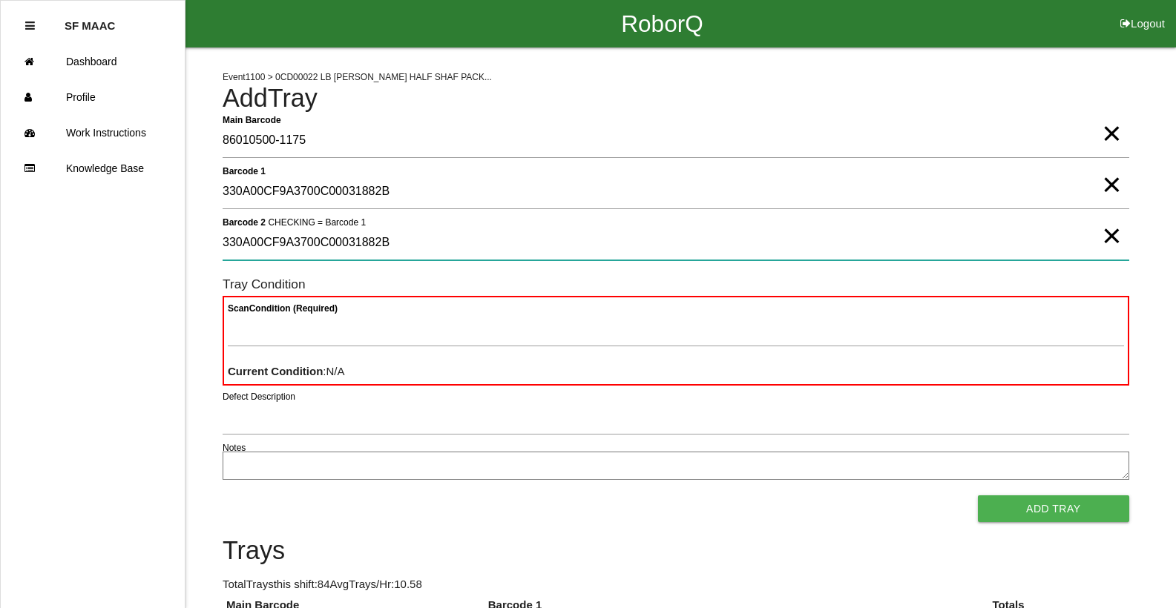
type 2 "330A00CF9A3700C00031882B"
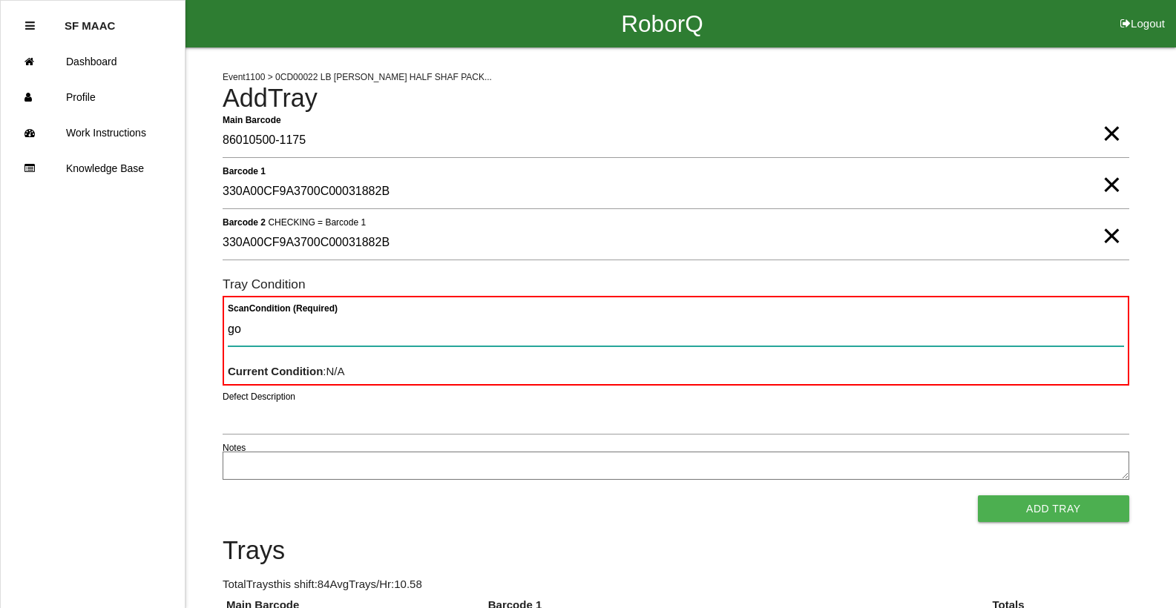
type Condition "goo"
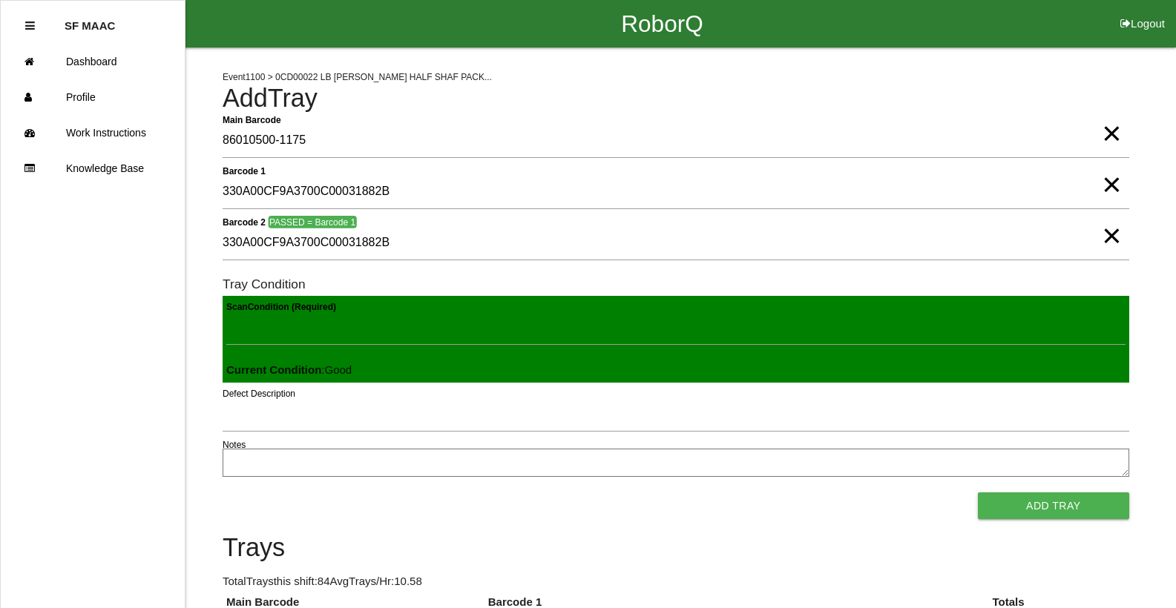
click at [978, 492] on button "Add Tray" at bounding box center [1053, 505] width 151 height 27
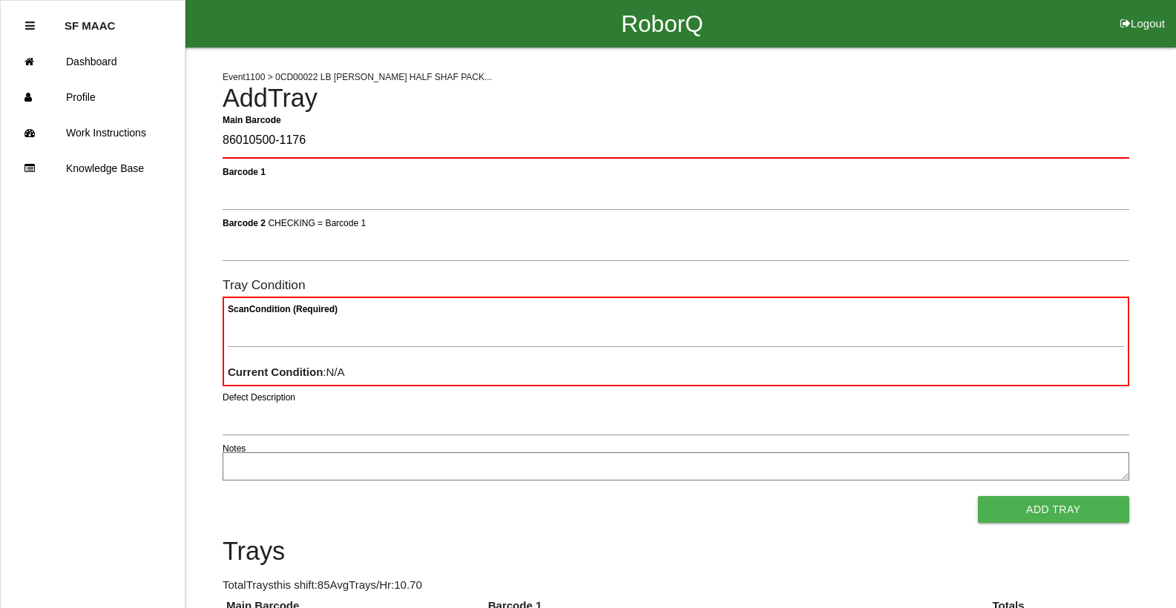
type Barcode "86010500-1176"
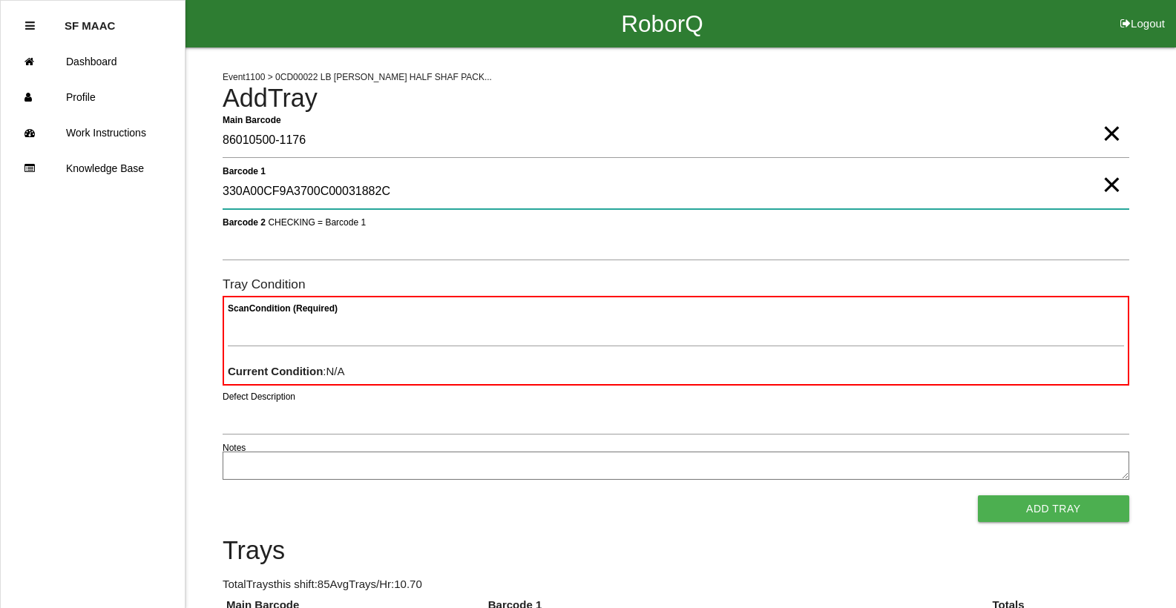
type 1 "330A00CF9A3700C00031882C"
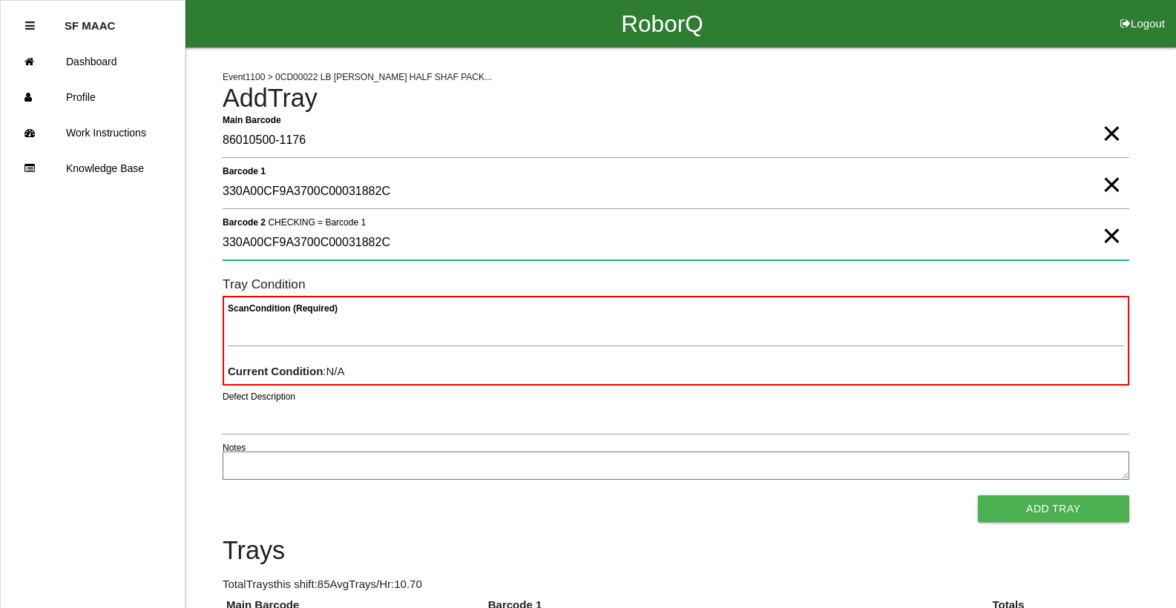
type 2 "330A00CF9A3700C00031882C"
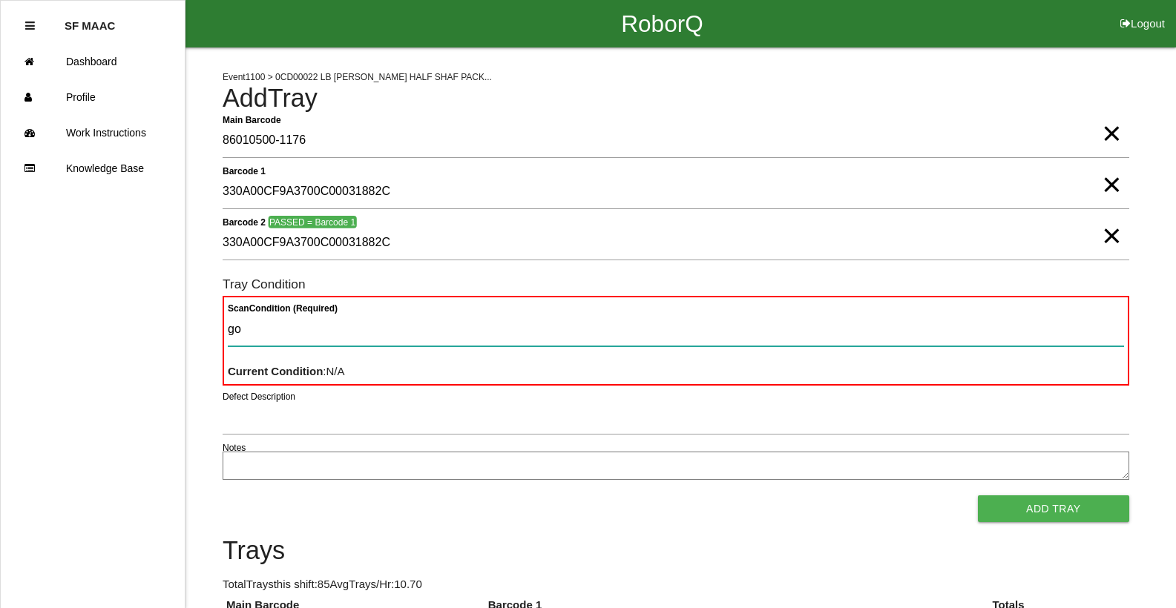
type Condition "goo"
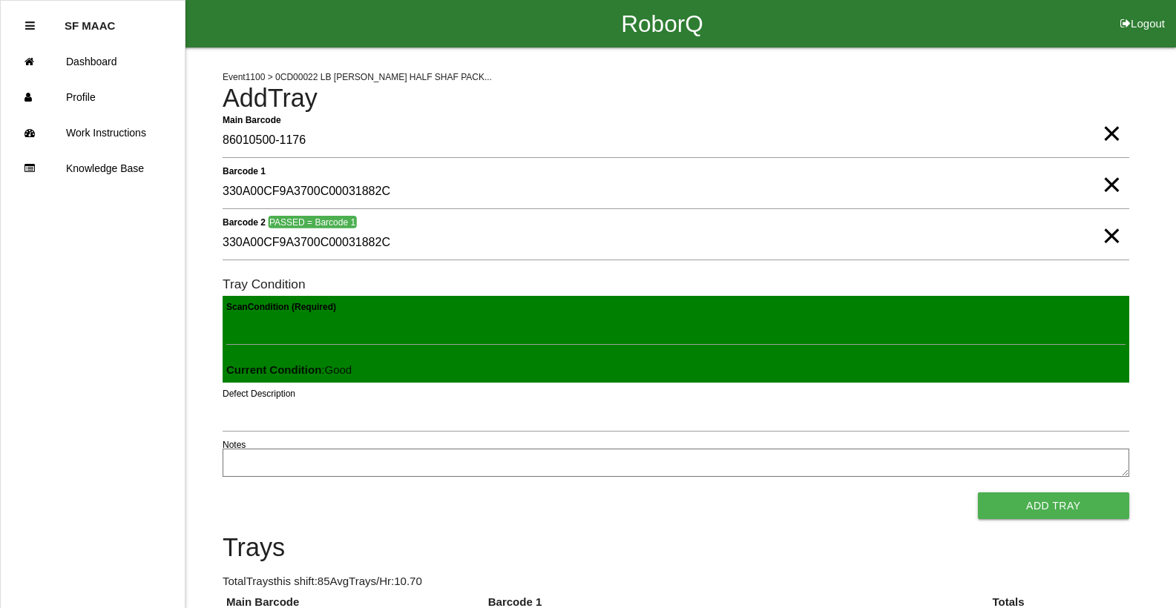
click at [978, 492] on button "Add Tray" at bounding box center [1053, 505] width 151 height 27
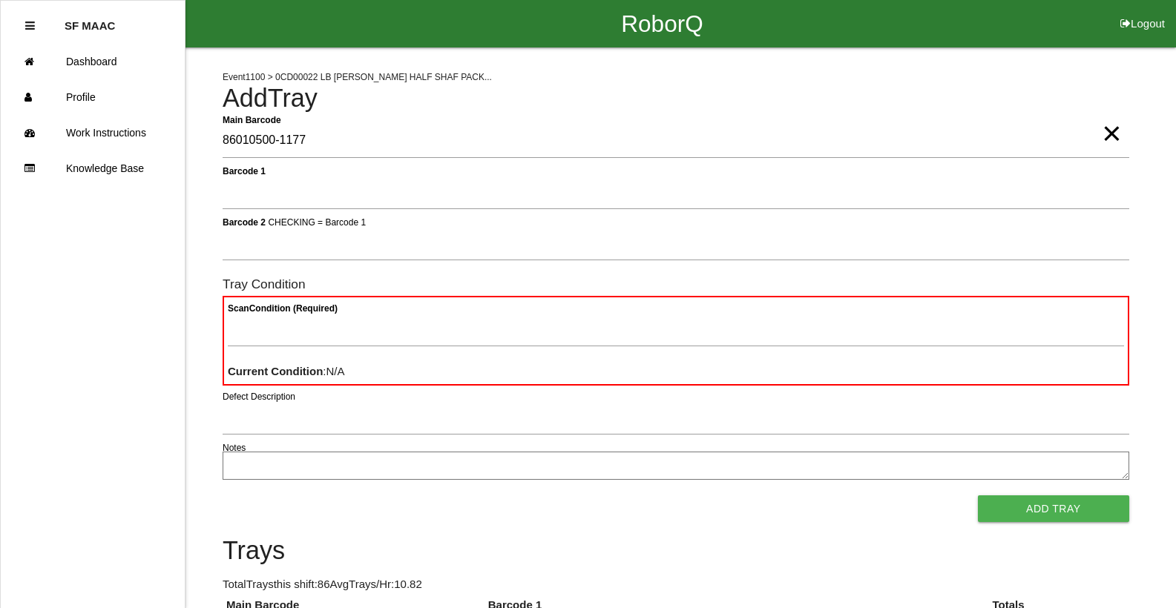
type Barcode "86010500-1177"
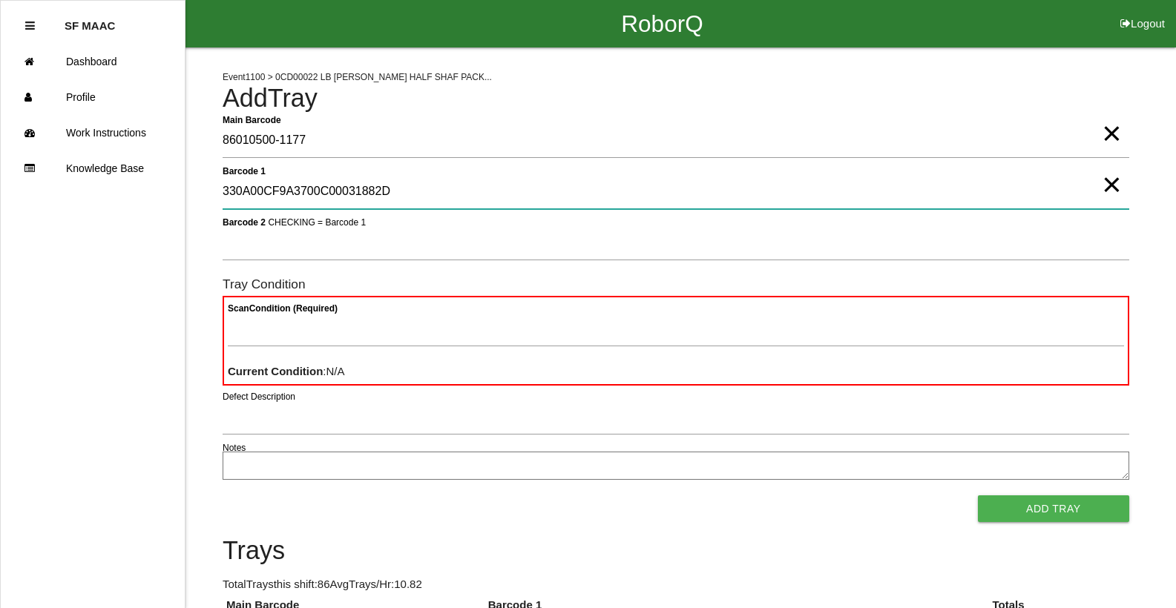
type 1 "330A00CF9A3700C00031882D"
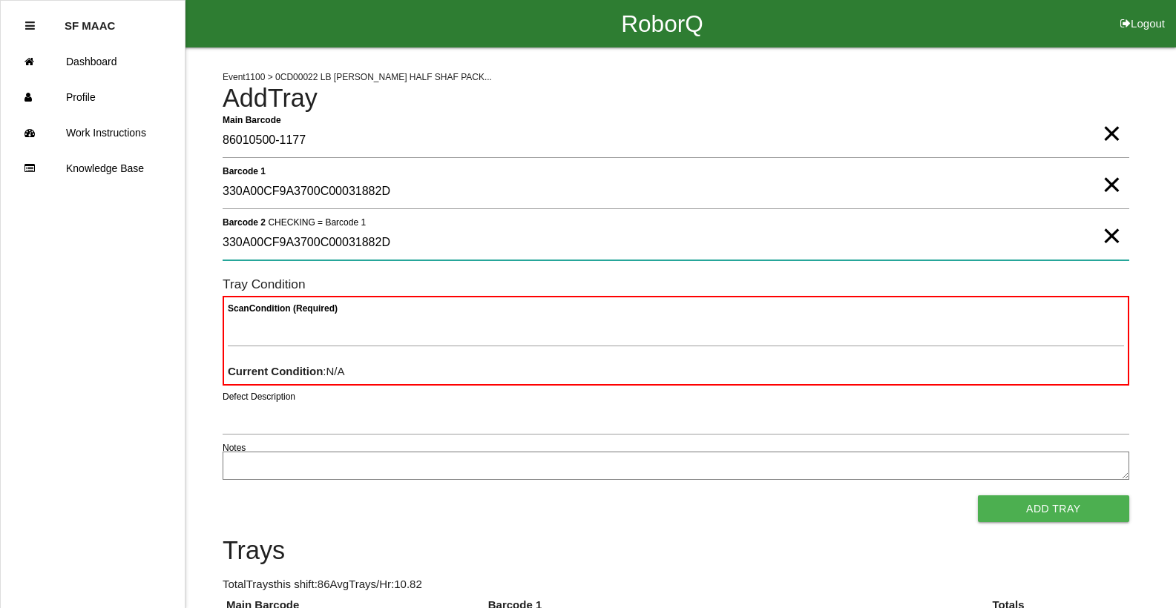
type 2 "330A00CF9A3700C00031882D"
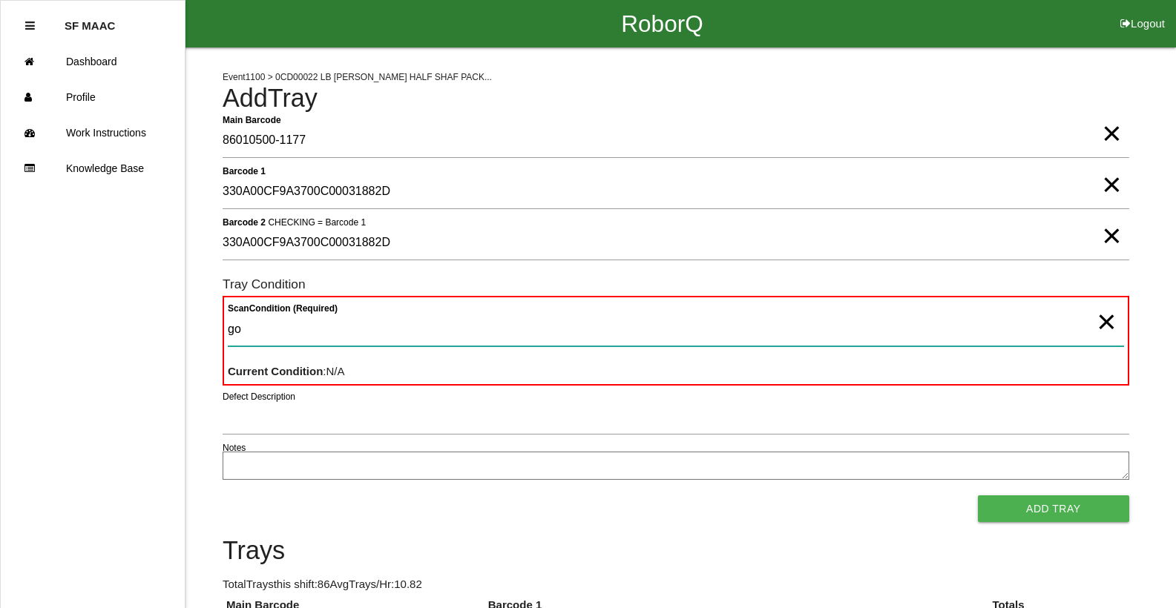
type Condition "goo"
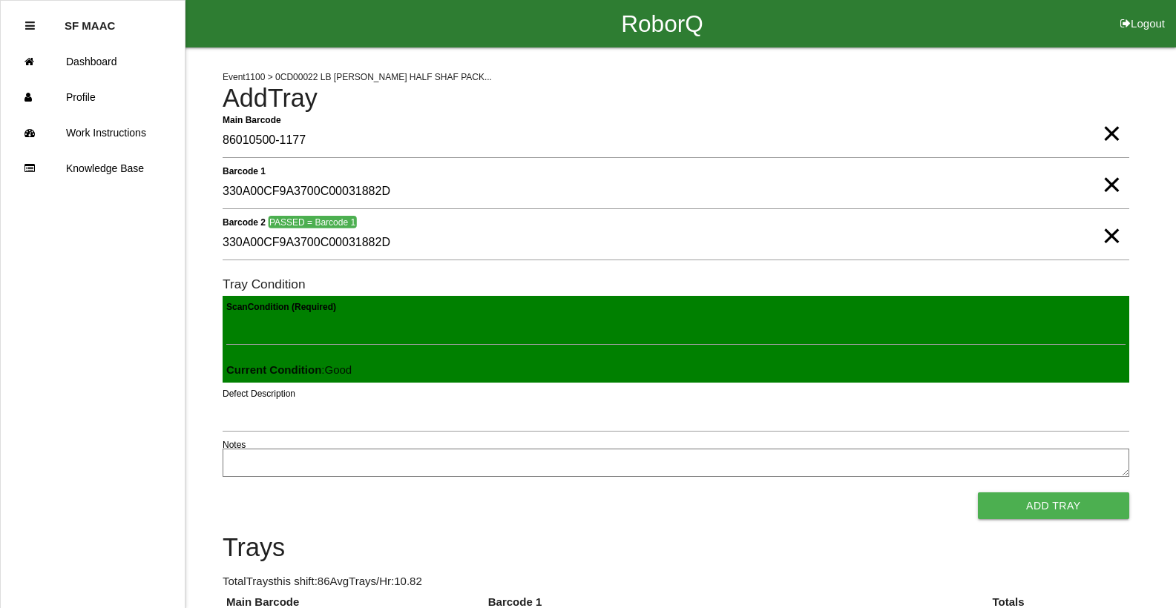
click at [978, 492] on button "Add Tray" at bounding box center [1053, 505] width 151 height 27
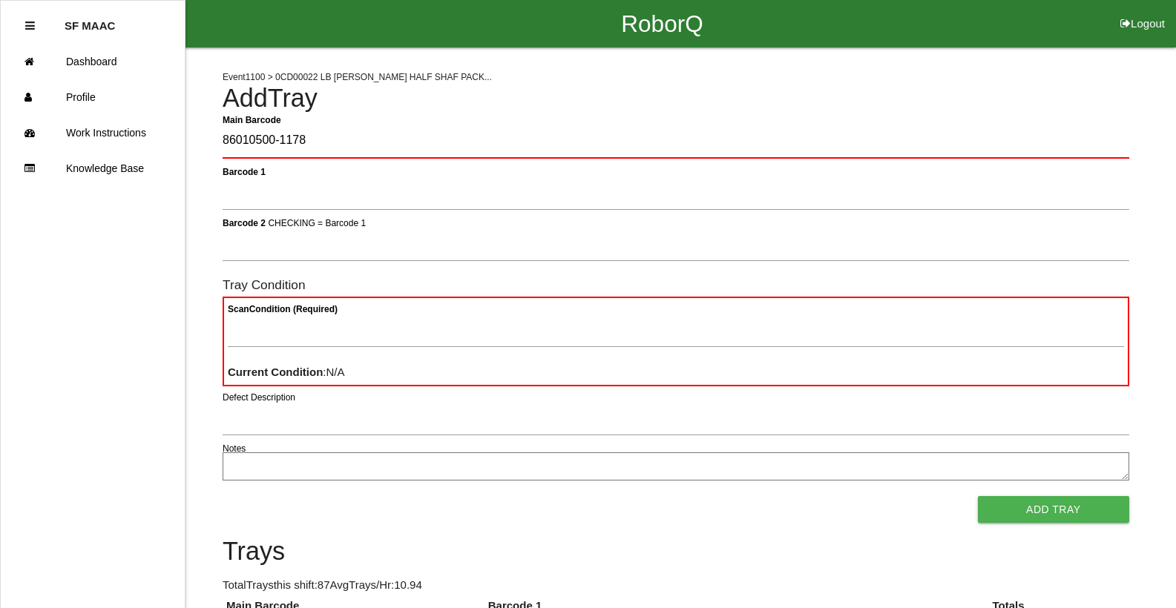
type Barcode "86010500-1178"
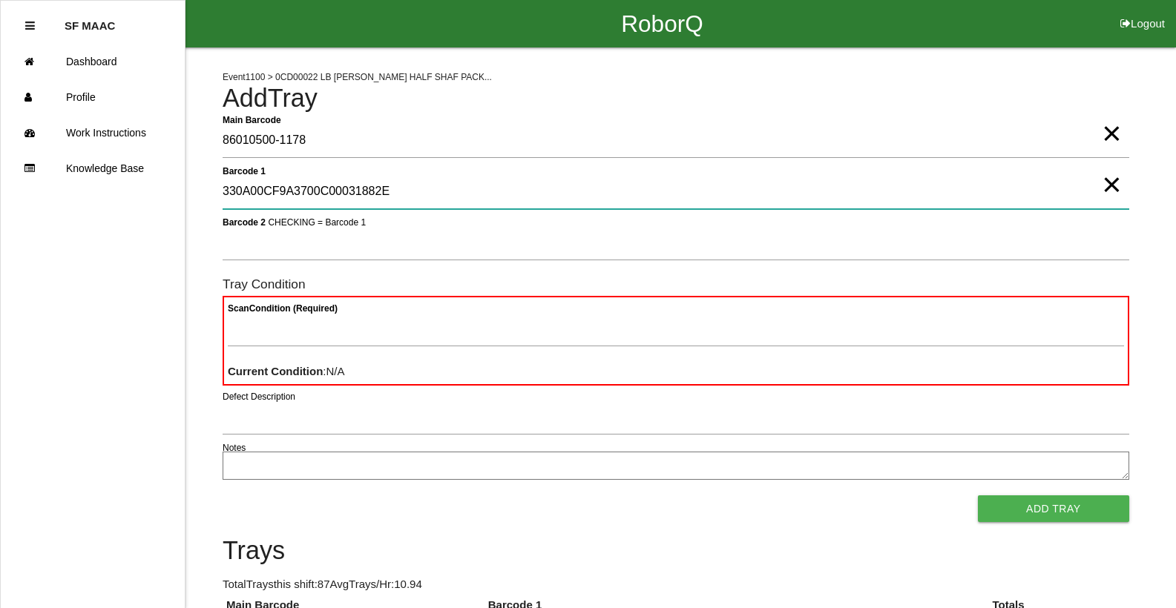
type 1 "330A00CF9A3700C00031882E"
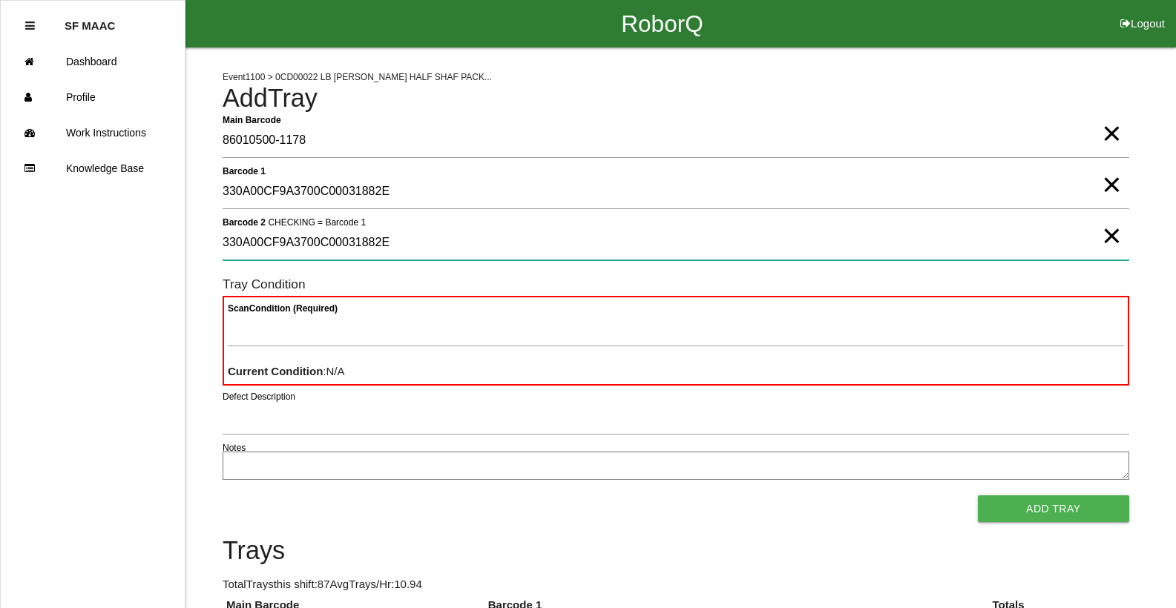
type 2 "330A00CF9A3700C00031882E"
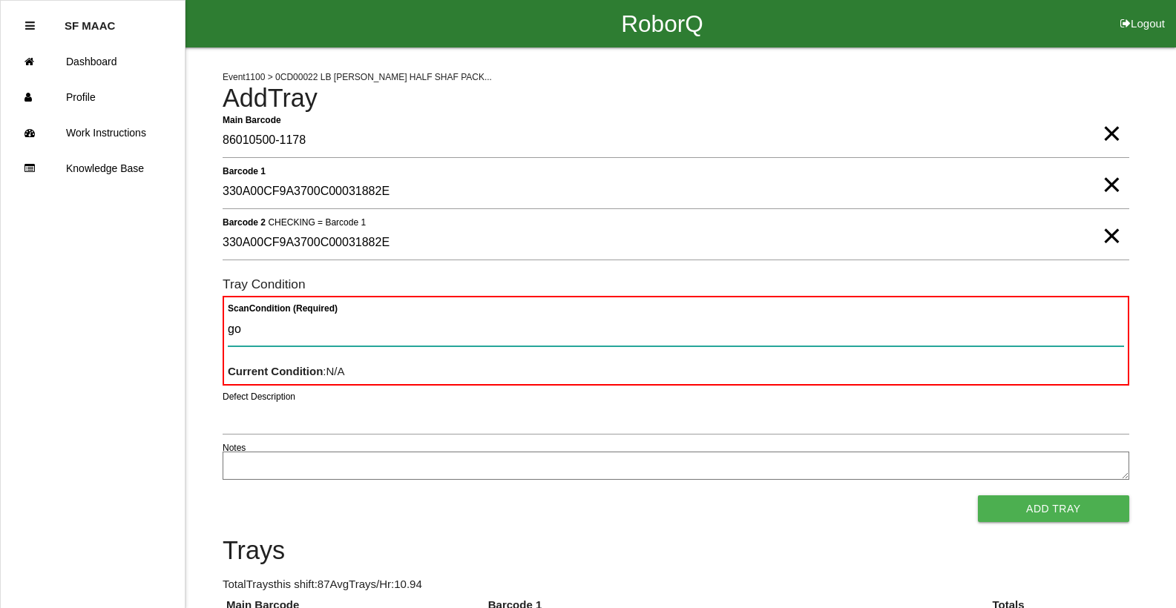
type Condition "goo"
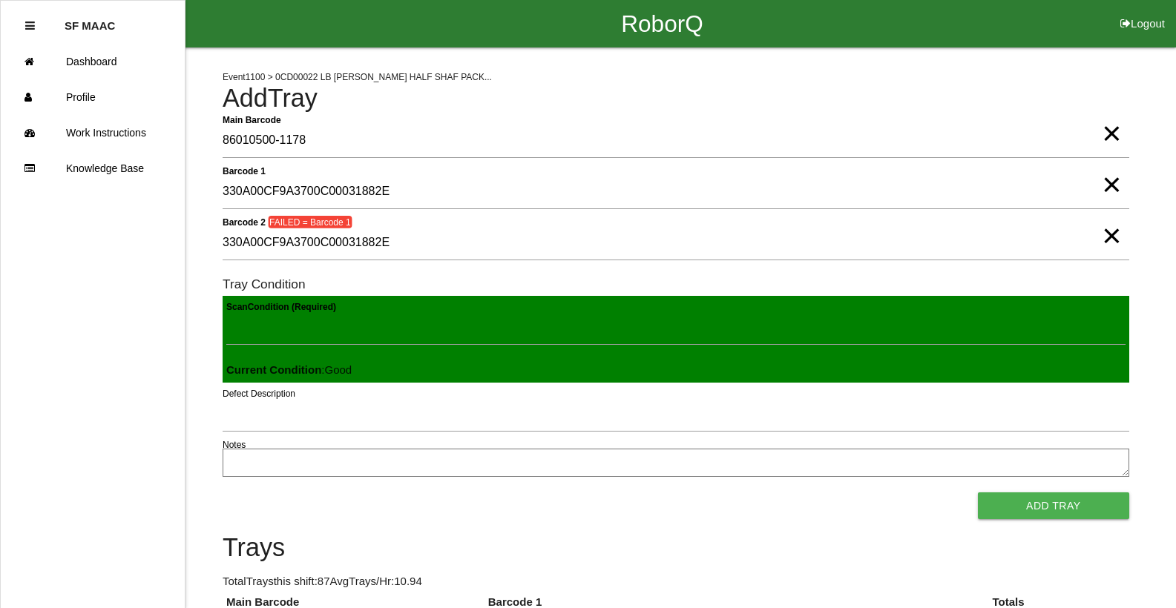
click at [978, 492] on button "Add Tray" at bounding box center [1053, 505] width 151 height 27
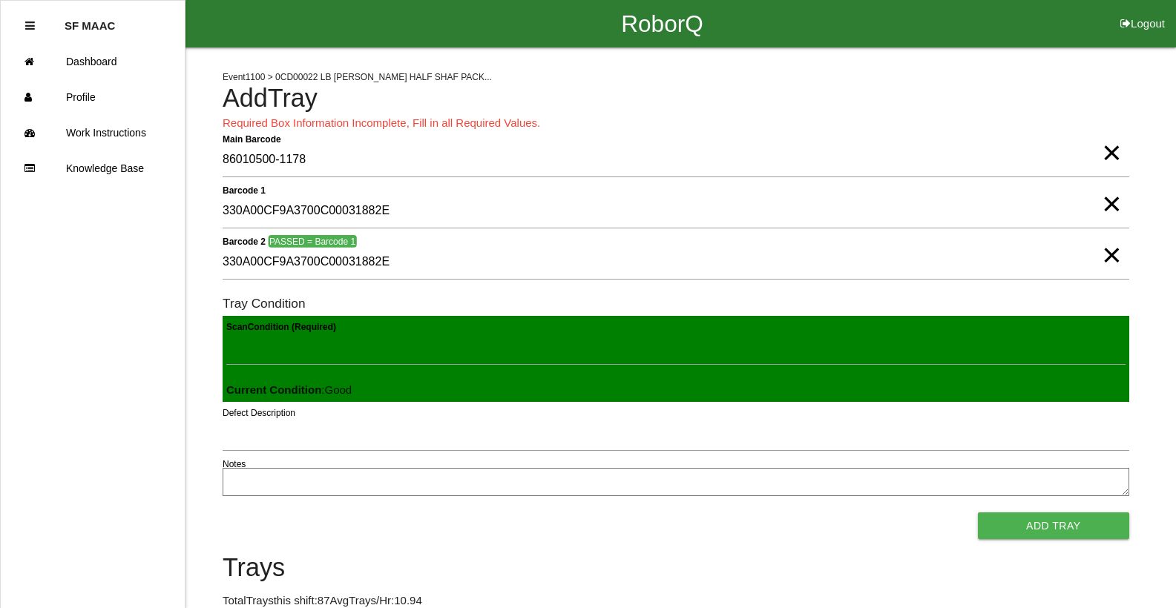
click at [1104, 145] on span "×" at bounding box center [1110, 138] width 19 height 30
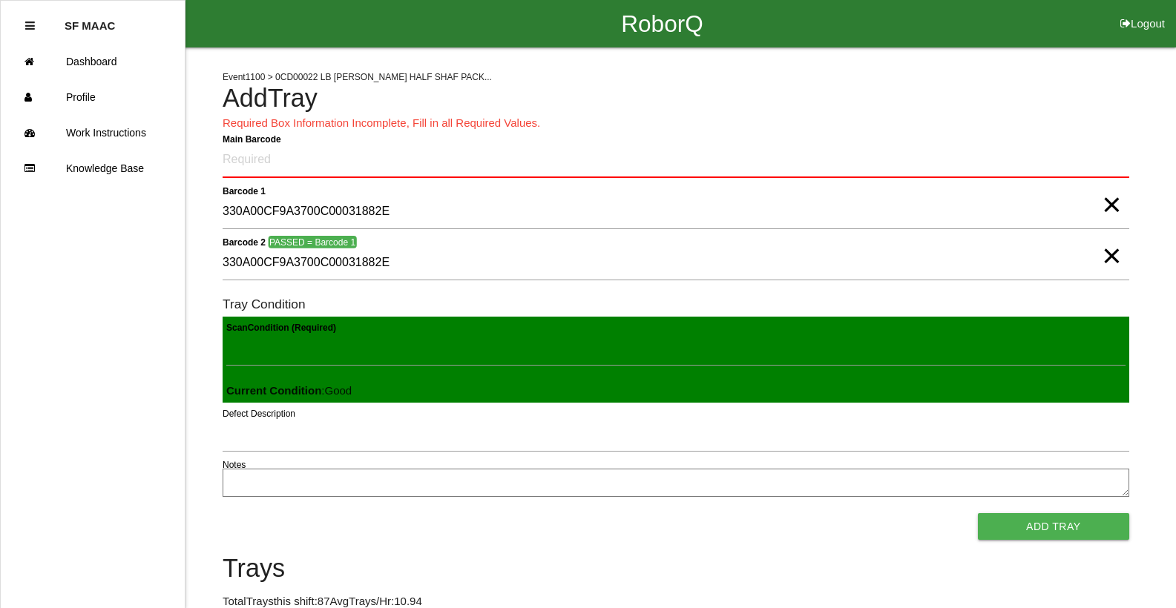
click at [1118, 205] on span "×" at bounding box center [1110, 190] width 19 height 30
click at [1103, 256] on span "×" at bounding box center [1110, 241] width 19 height 30
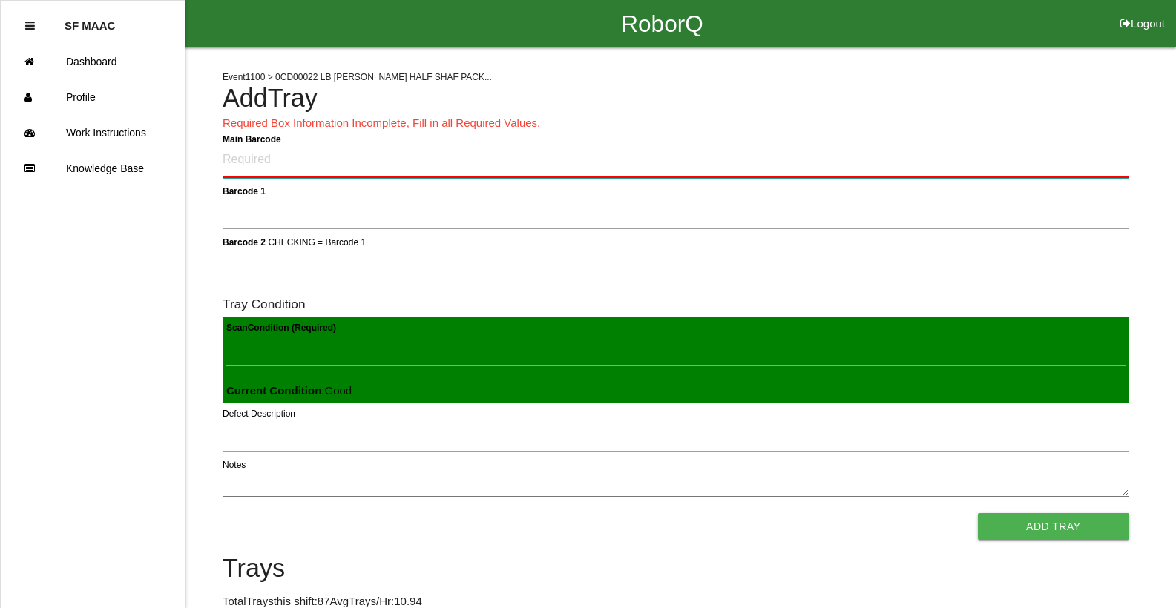
click at [1115, 170] on Barcode "Main Barcode" at bounding box center [676, 160] width 906 height 35
click at [1077, 159] on Barcode "Main Barcode" at bounding box center [676, 160] width 906 height 35
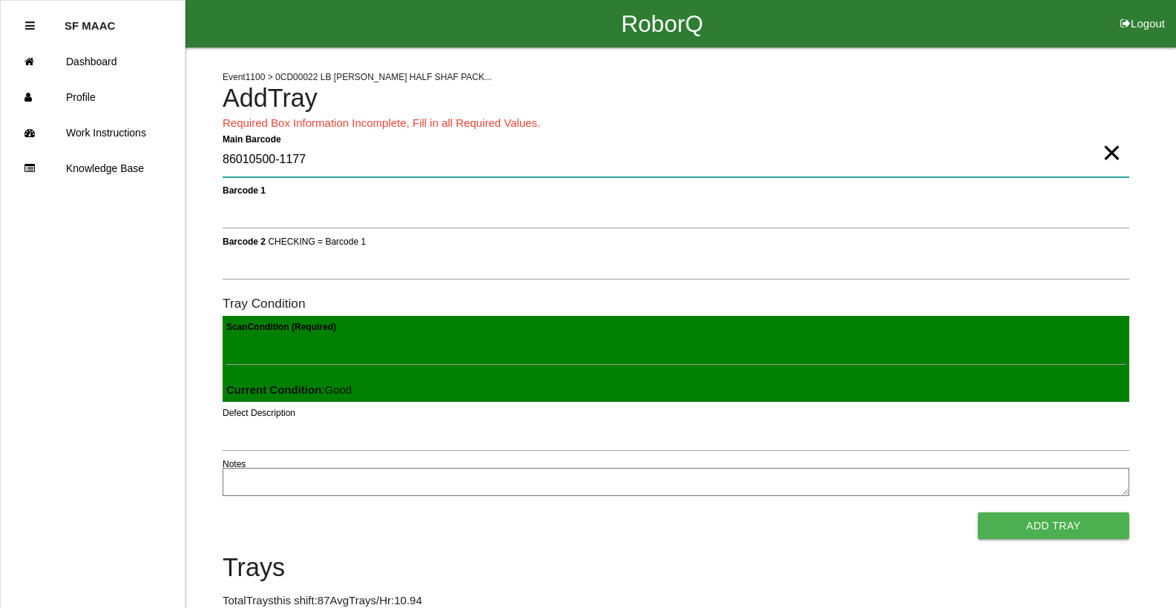
type Barcode "86010500-1177"
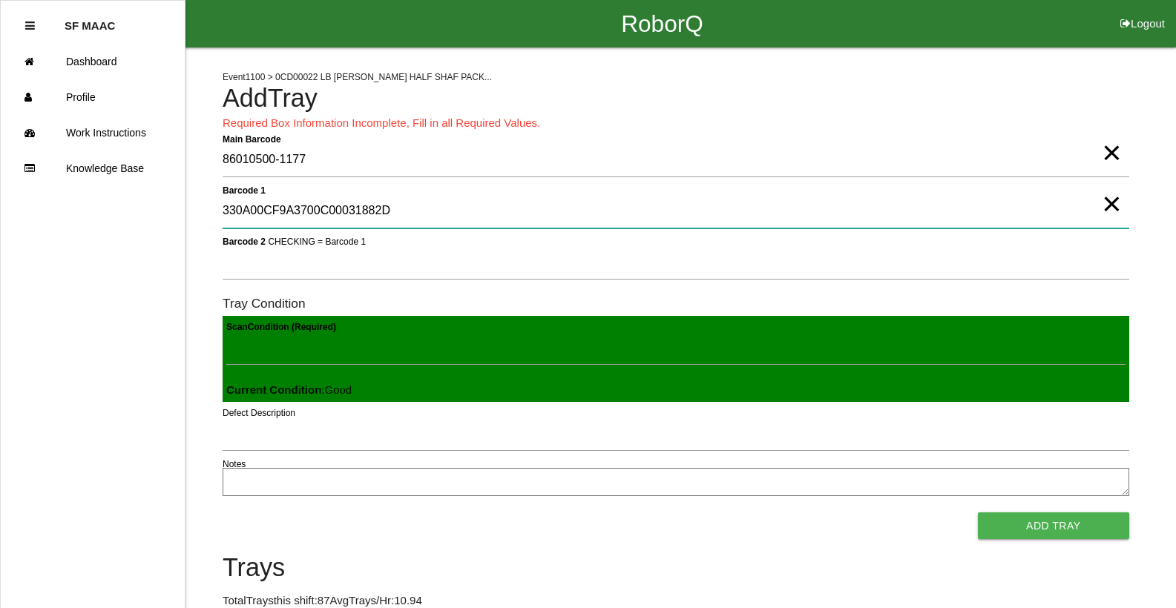
type 1 "330A00CF9A3700C00031882D"
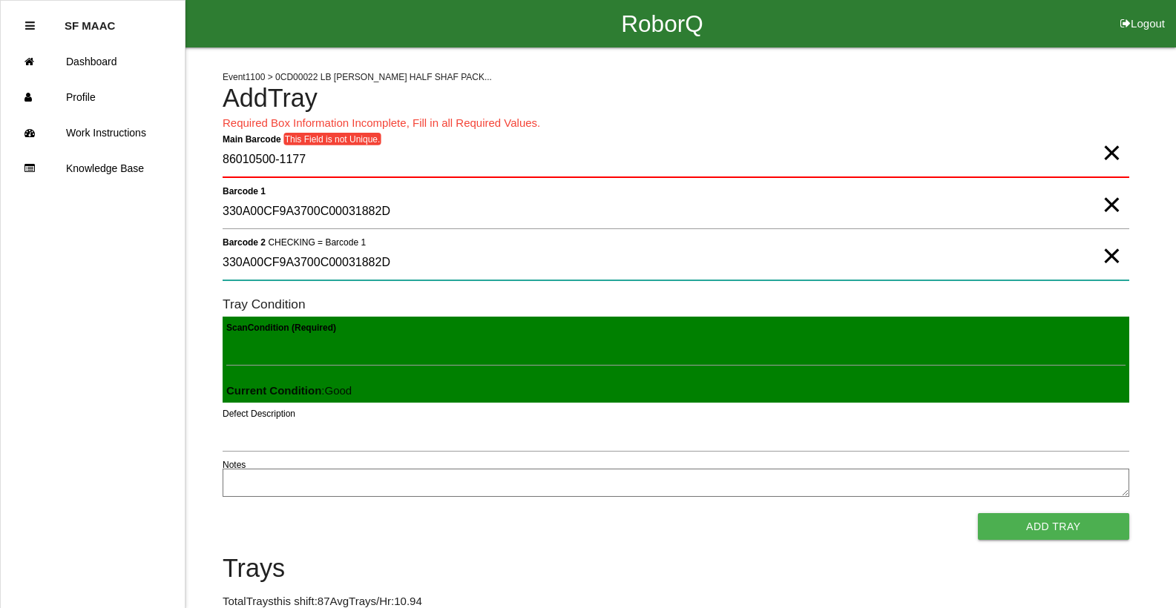
type 2 "330A00CF9A3700C00031882D"
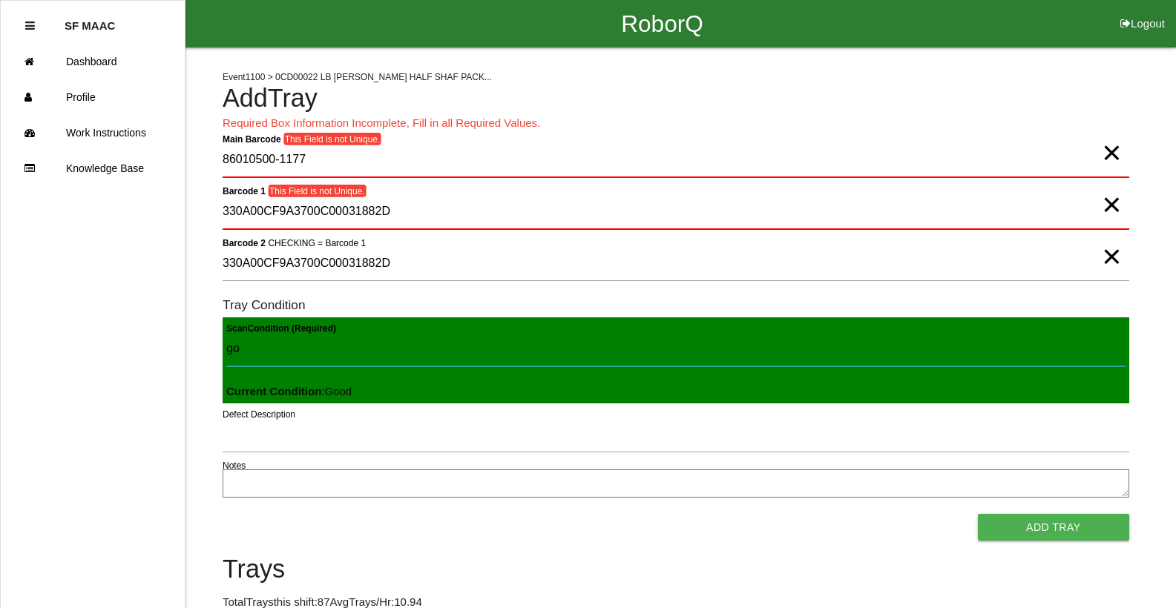
type Condition "goo"
click at [1104, 153] on span "×" at bounding box center [1110, 138] width 19 height 30
click at [1101, 205] on span "×" at bounding box center [1110, 190] width 19 height 30
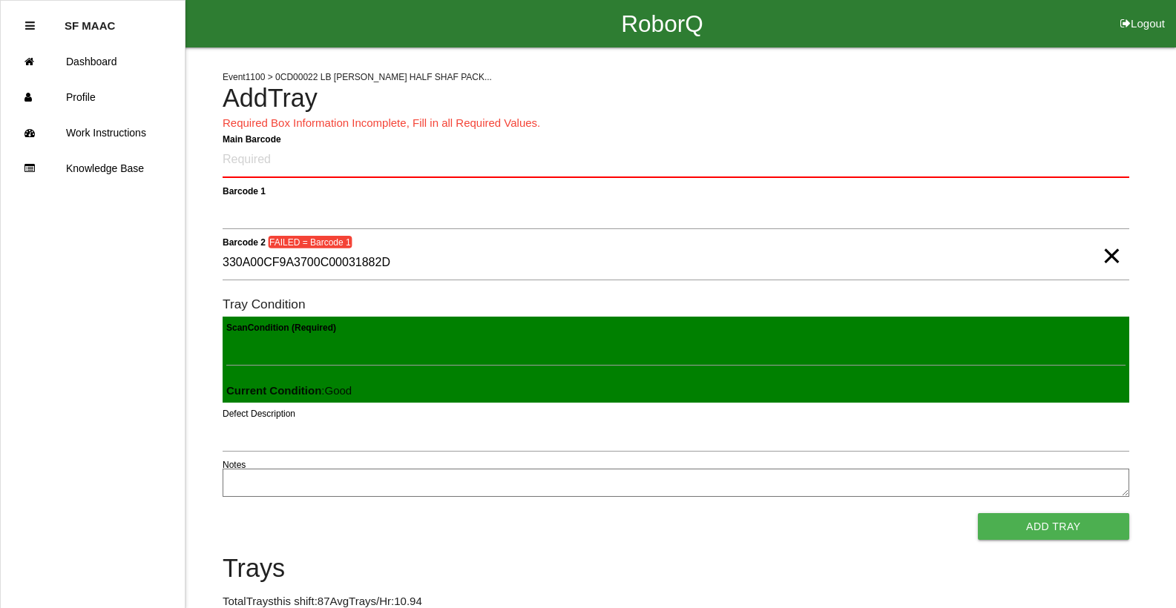
click at [1101, 254] on span "×" at bounding box center [1110, 241] width 19 height 30
click at [1048, 346] on Condition "Scan Condition (Required)" at bounding box center [675, 349] width 899 height 34
click at [1047, 398] on div "Scan Condition (Required) Current Condition : Good" at bounding box center [676, 360] width 906 height 87
click at [1049, 394] on div "Scan Condition (Required) Current Condition : Good" at bounding box center [676, 360] width 906 height 87
click at [1027, 306] on h6 "Tray Condition" at bounding box center [676, 304] width 906 height 14
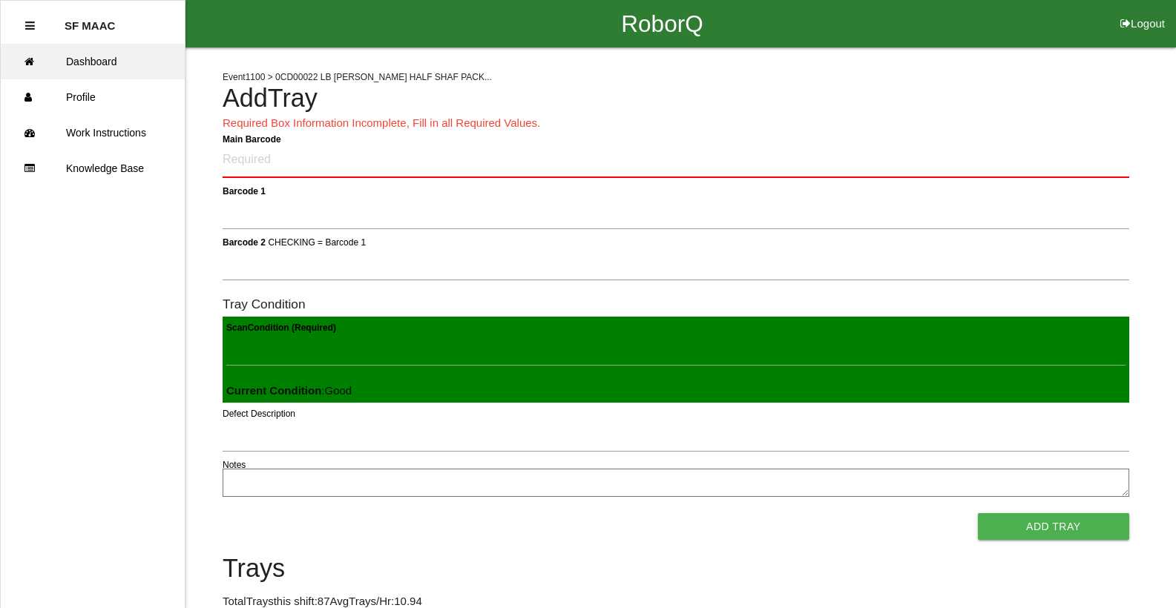
click at [85, 56] on link "Dashboard" at bounding box center [93, 62] width 184 height 36
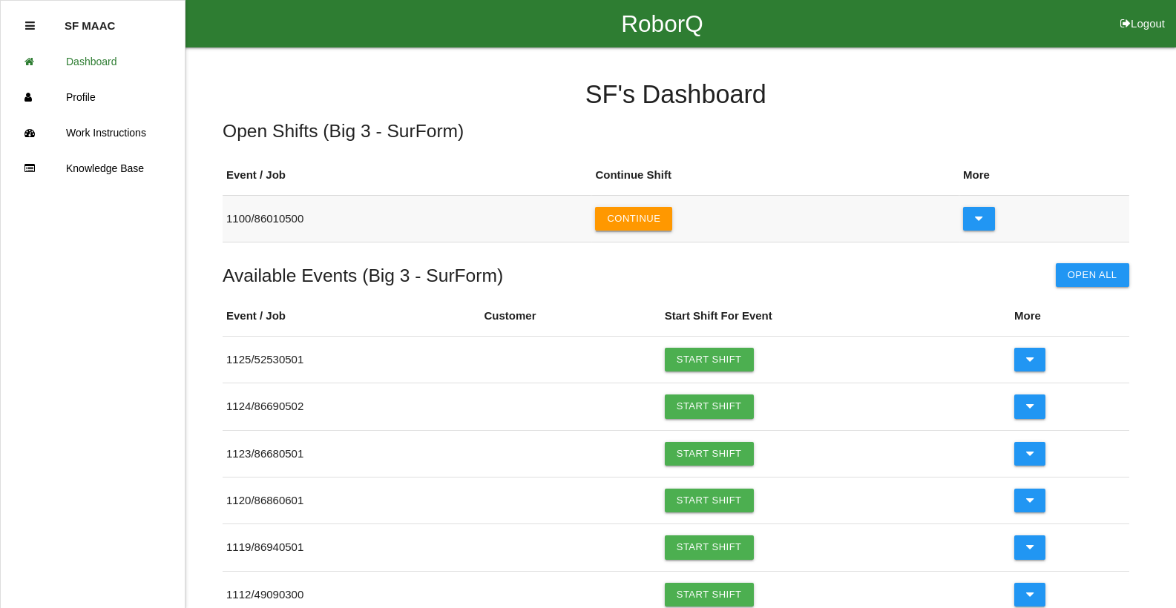
click at [662, 217] on button "Continue" at bounding box center [633, 219] width 77 height 24
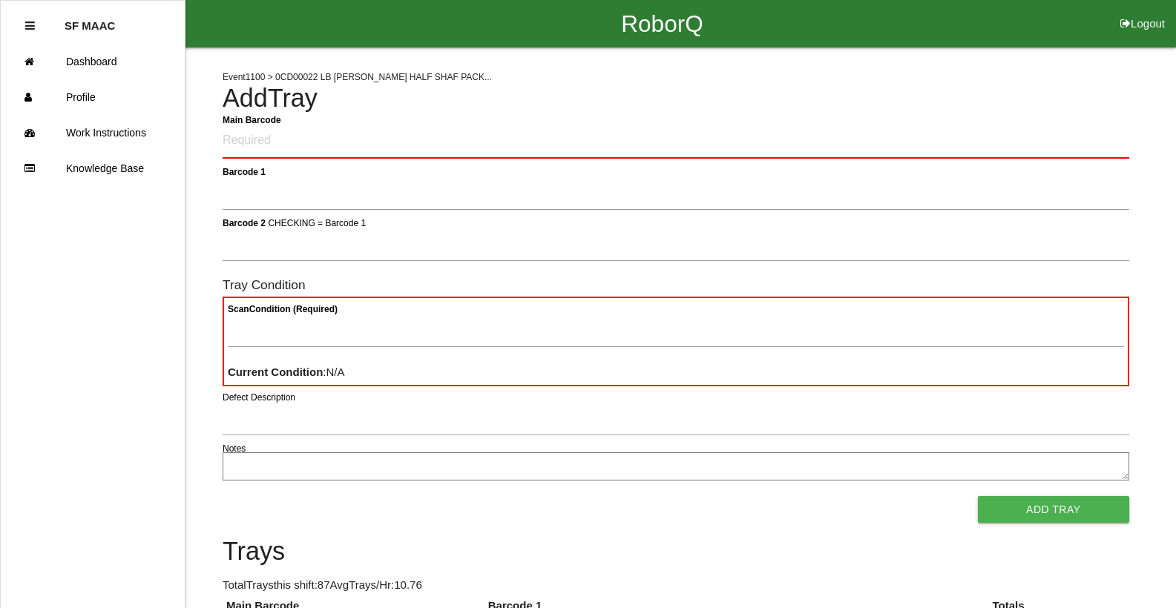
click at [660, 139] on Barcode "Main Barcode" at bounding box center [676, 141] width 906 height 35
